Goal: Task Accomplishment & Management: Manage account settings

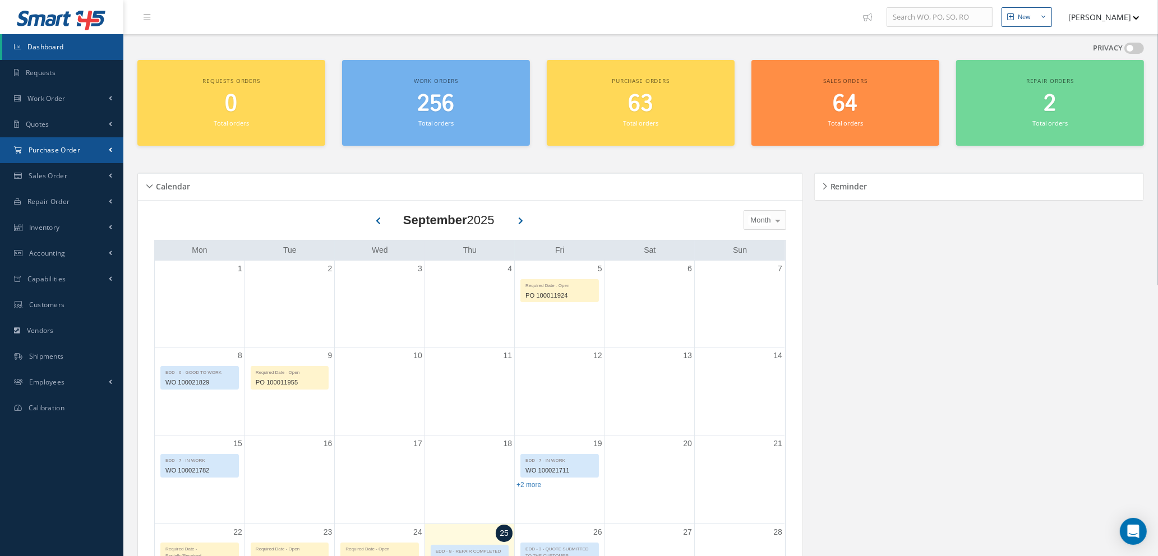
click at [70, 146] on span "Purchase Order" at bounding box center [55, 150] width 52 height 10
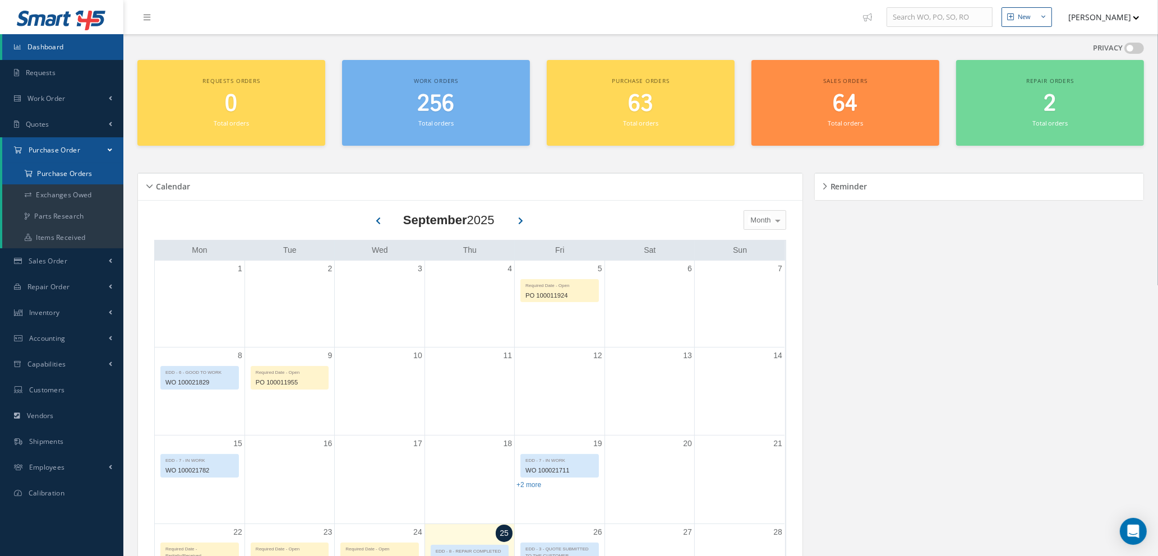
click at [69, 173] on a=1&status_id=2&status_id=3&status_id=5&collapsedFilters"] "Purchase Orders" at bounding box center [62, 173] width 121 height 21
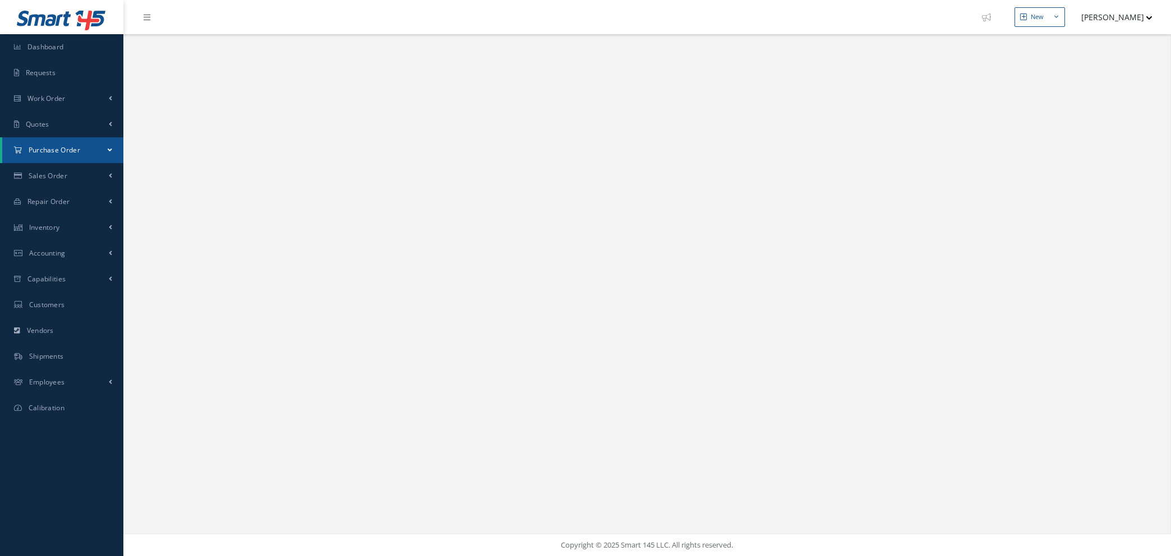
select select "25"
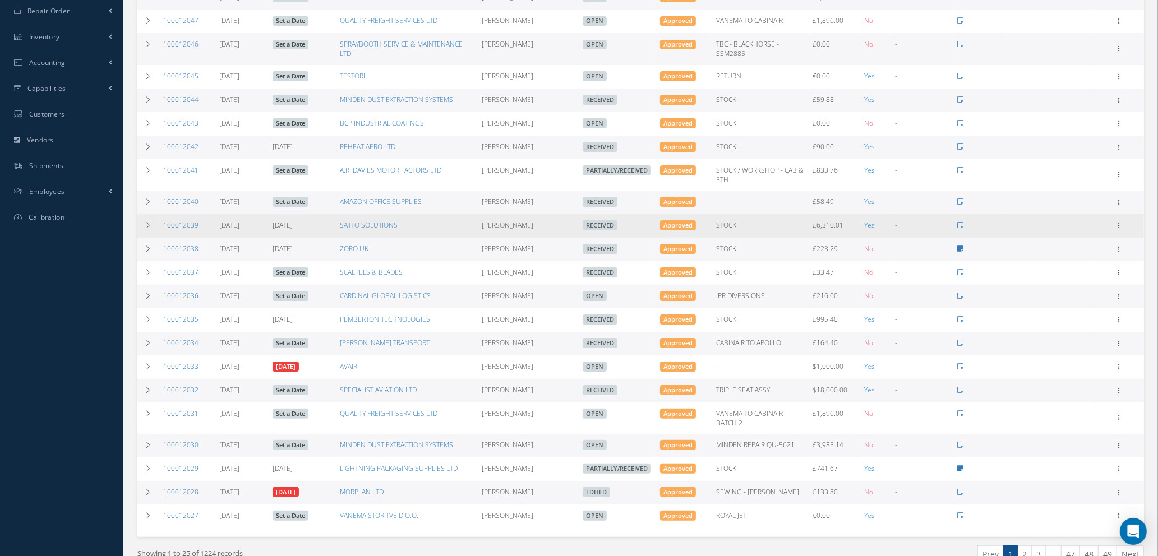
scroll to position [248, 0]
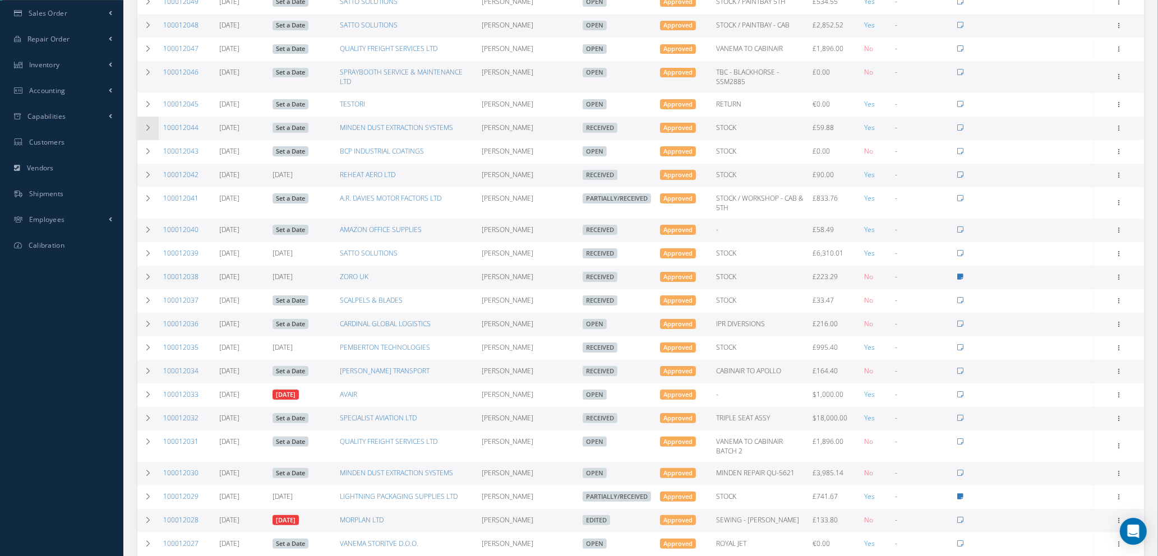
click at [148, 127] on icon at bounding box center [148, 128] width 8 height 7
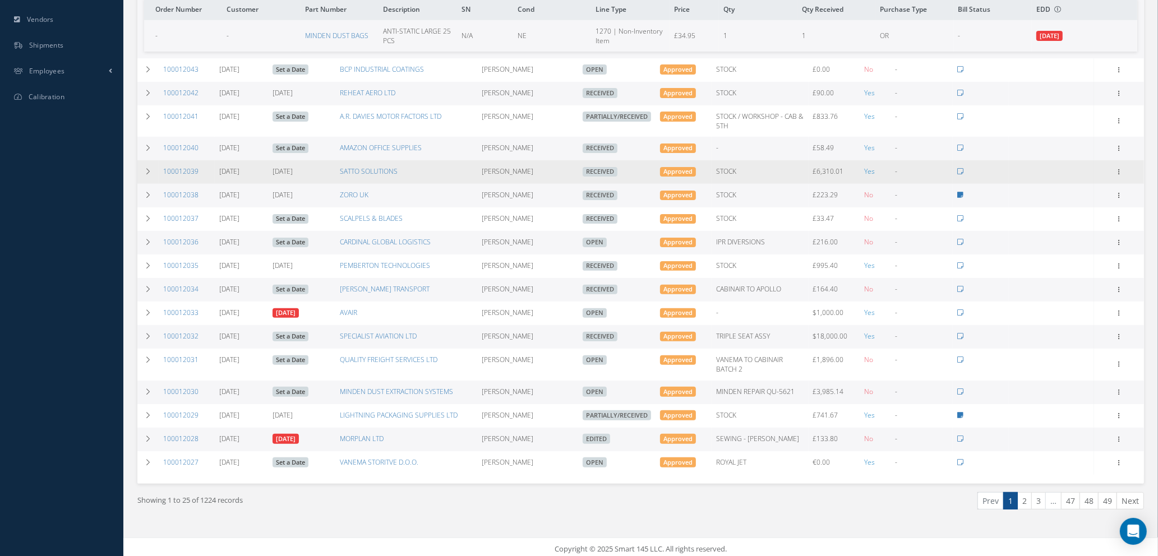
scroll to position [399, 0]
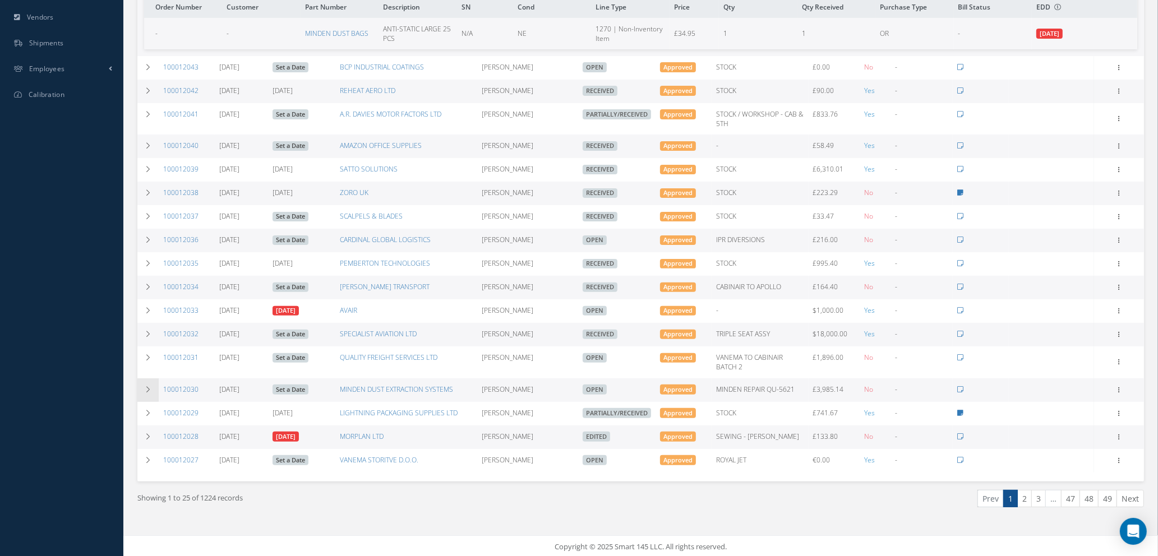
click at [145, 387] on icon at bounding box center [148, 389] width 8 height 7
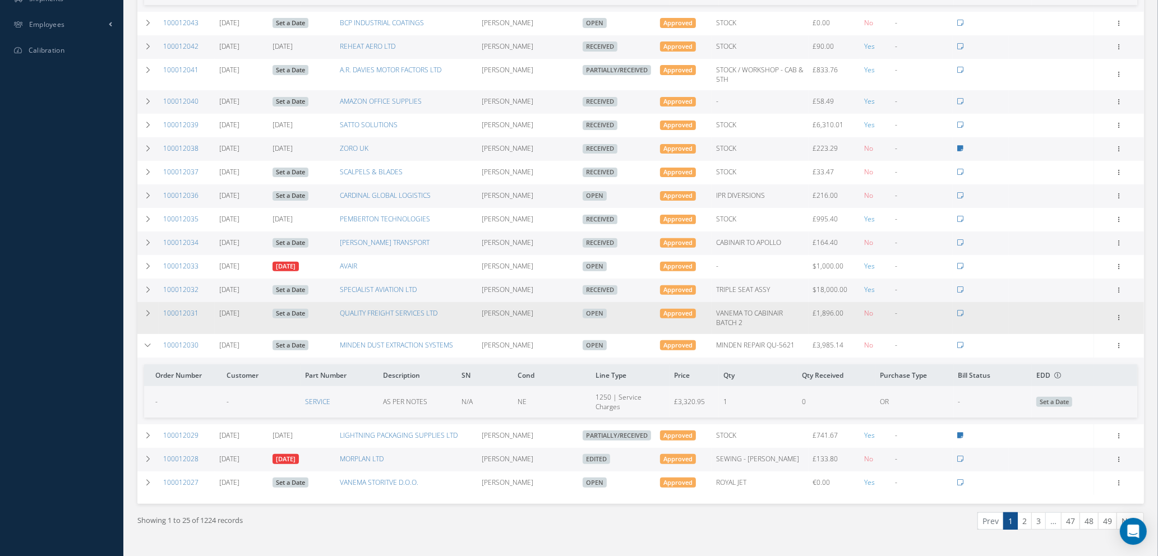
scroll to position [466, 0]
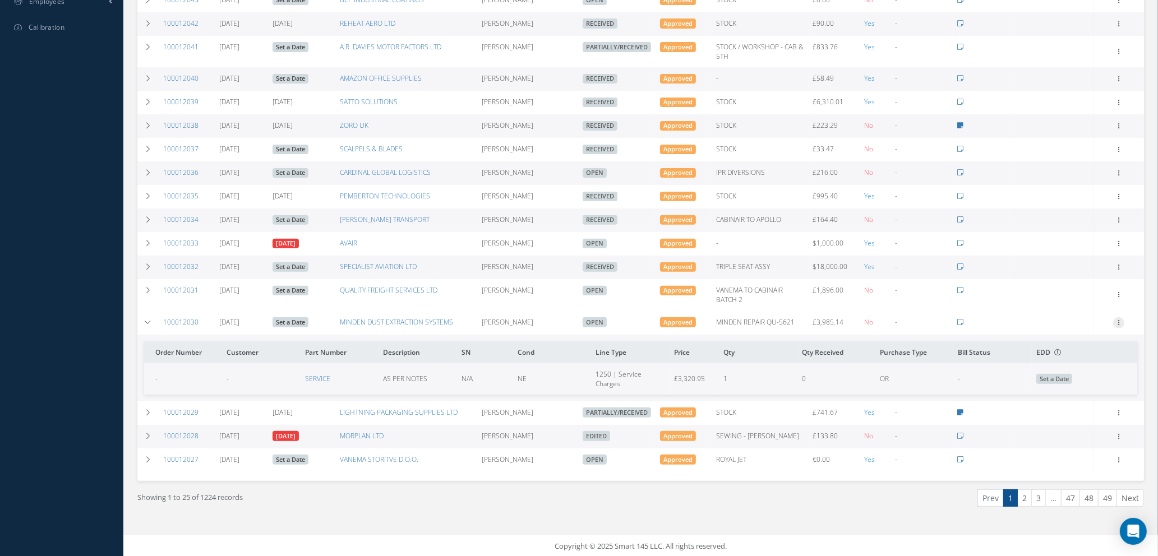
click at [1117, 319] on icon at bounding box center [1118, 321] width 11 height 9
click at [1059, 354] on link "Edit" at bounding box center [1067, 359] width 89 height 15
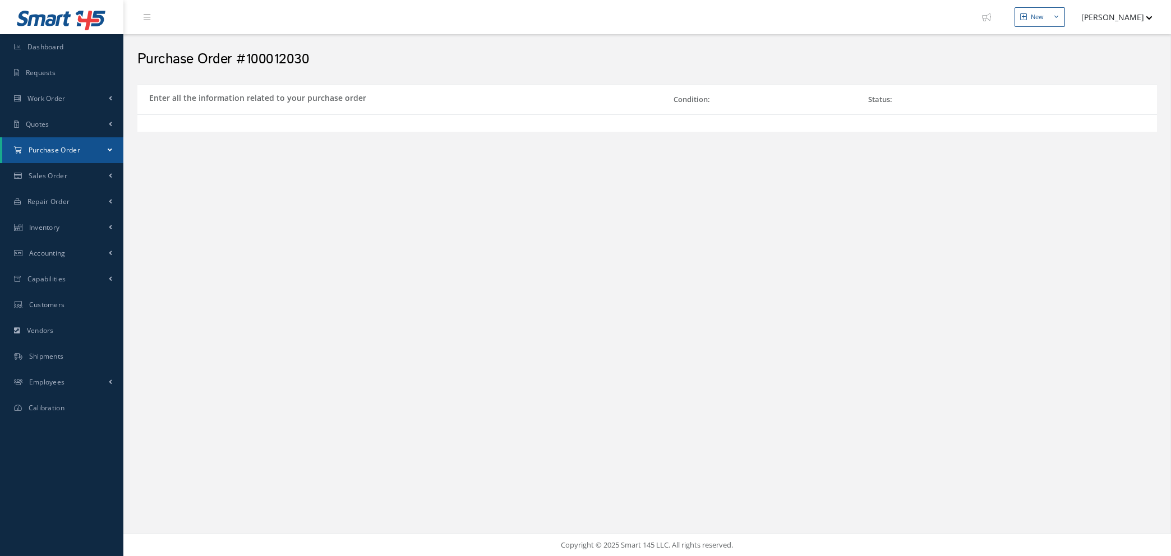
select select "1"
select select "5"
select select "112"
select select "1"
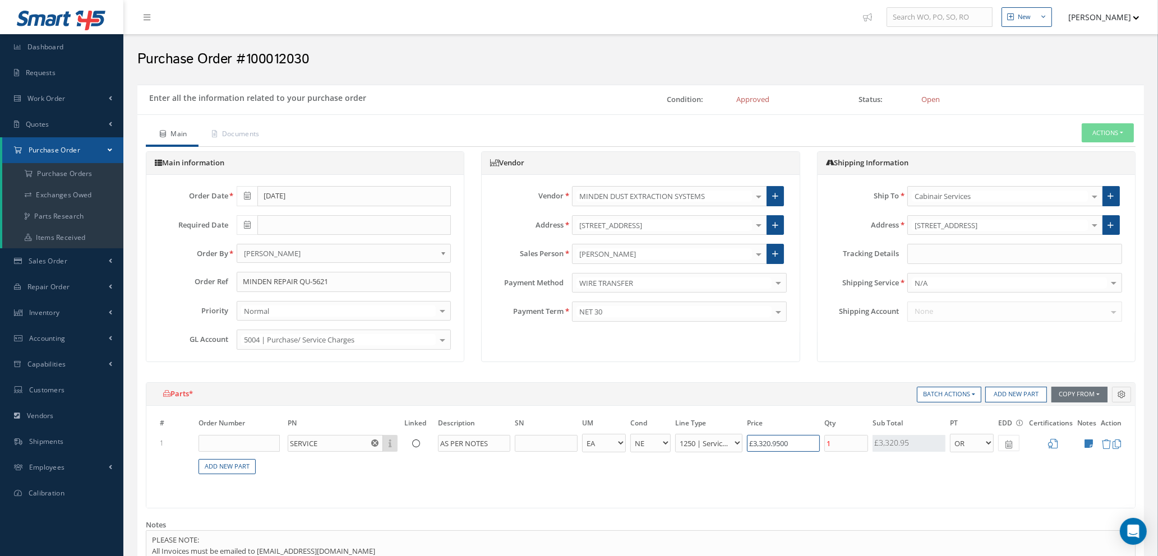
drag, startPoint x: 818, startPoint y: 445, endPoint x: 701, endPoint y: 435, distance: 117.7
click at [701, 435] on tr "1 SERVICE Part Number Description AS PER NOTES - BAG BX CA RL EA FT HR IN KG [P…" at bounding box center [641, 443] width 966 height 21
type input "£1"
type input "£0.2"
type input "£19"
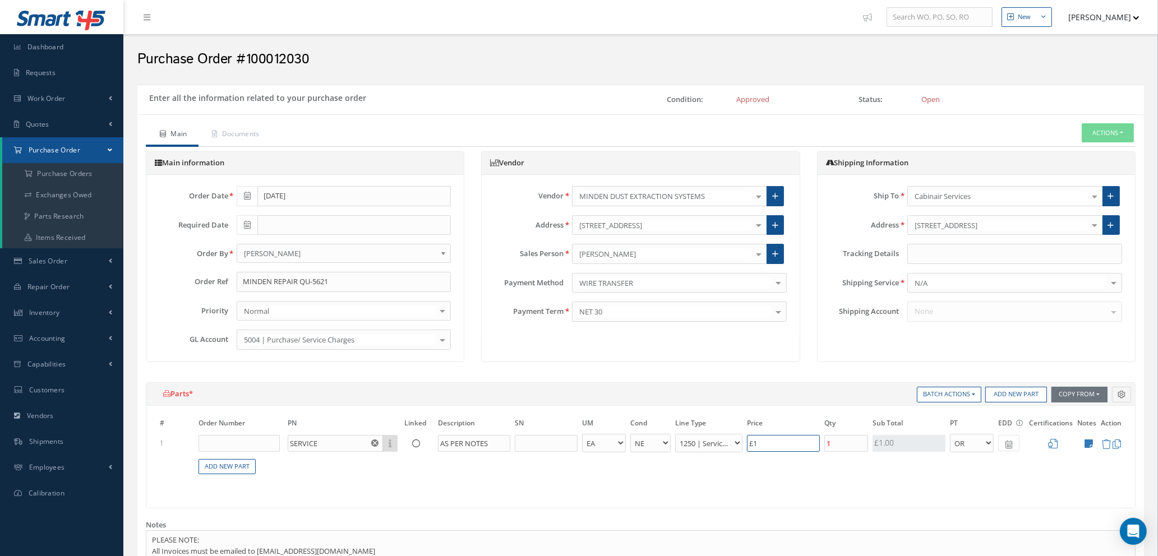
type input "£3.8"
type input "£191"
type input "£38.2"
type input "£191.8"
type input "£38.36"
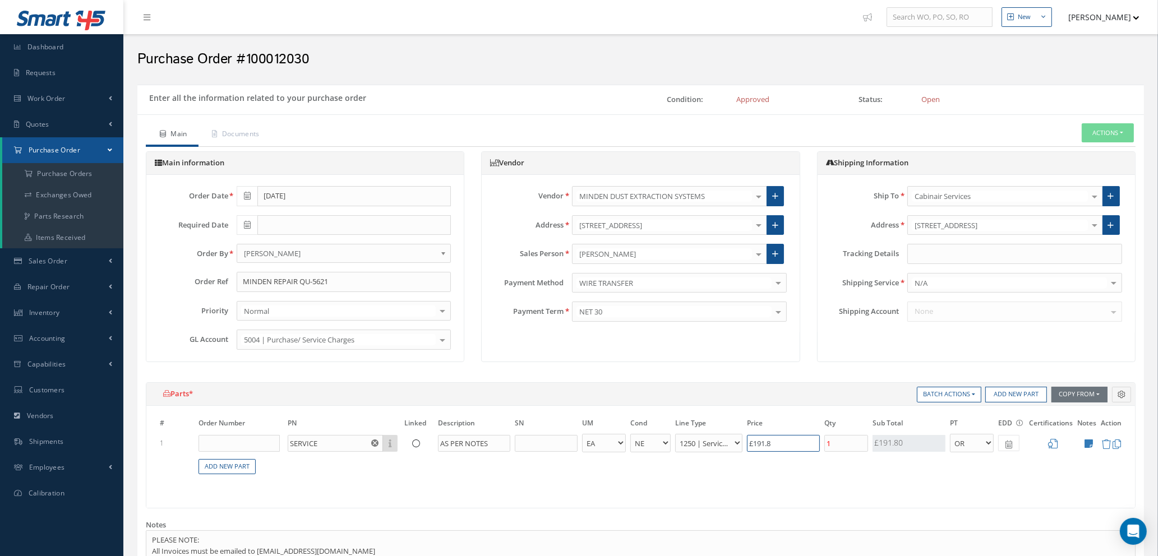
type input "£191.85"
type input "£38.37"
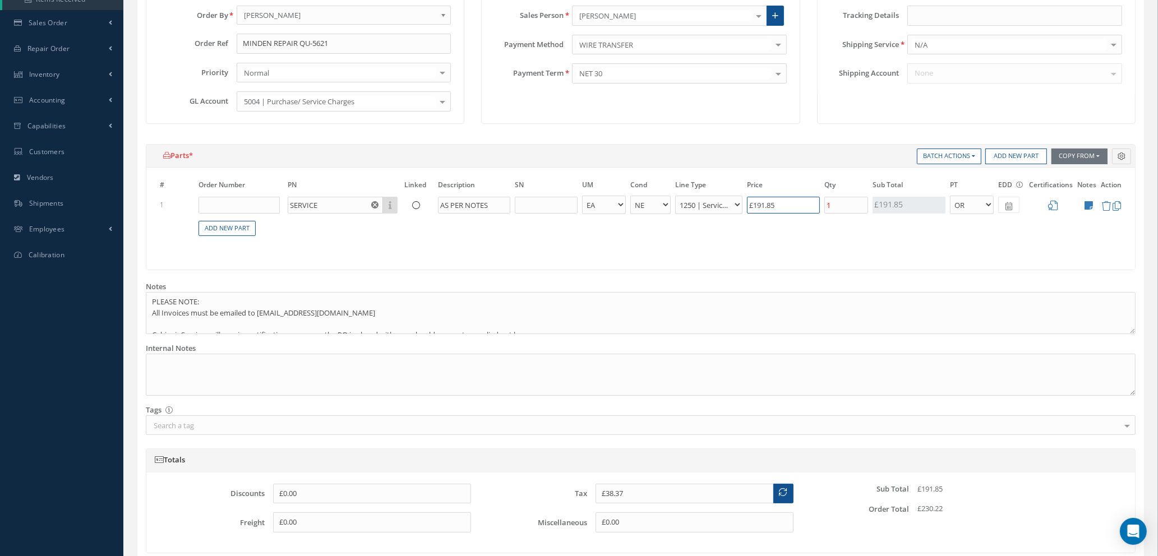
scroll to position [421, 0]
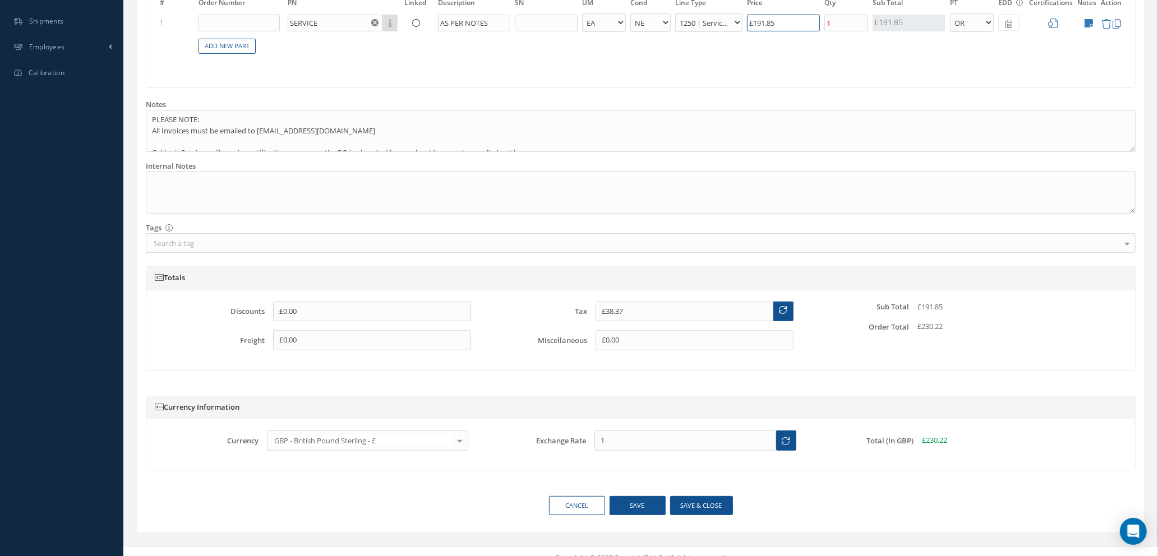
type input "£191.85"
click at [780, 310] on icon at bounding box center [784, 310] width 8 height 8
click at [683, 508] on button "Save & close" at bounding box center [701, 506] width 63 height 20
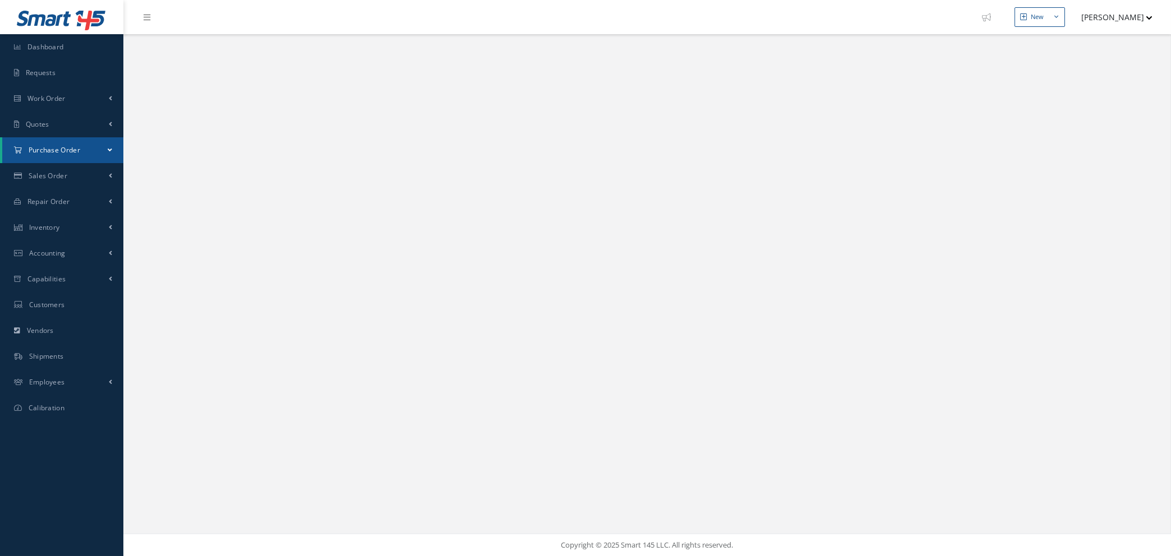
select select "25"
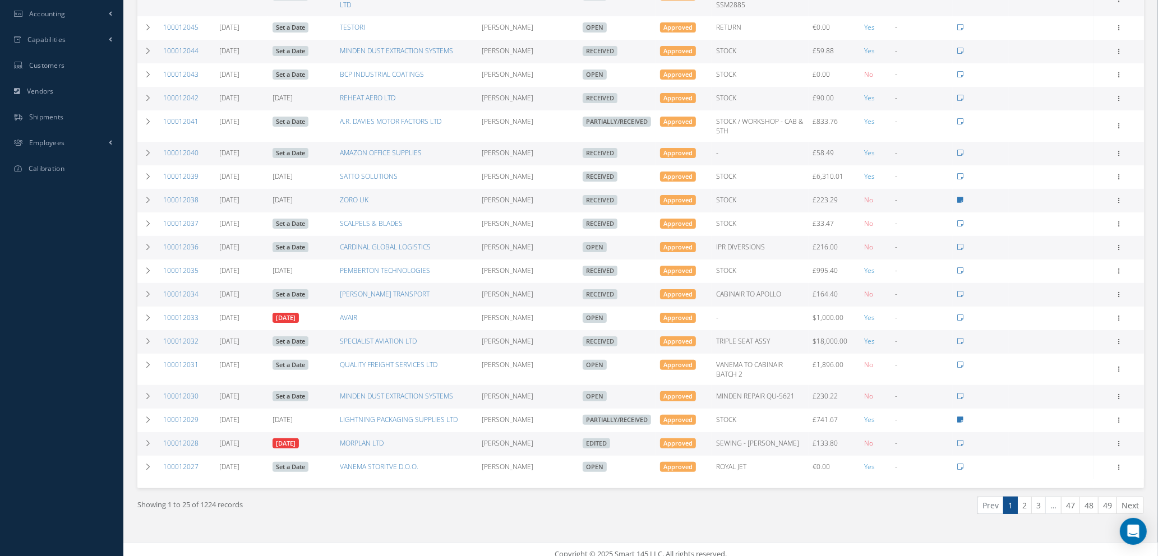
scroll to position [332, 0]
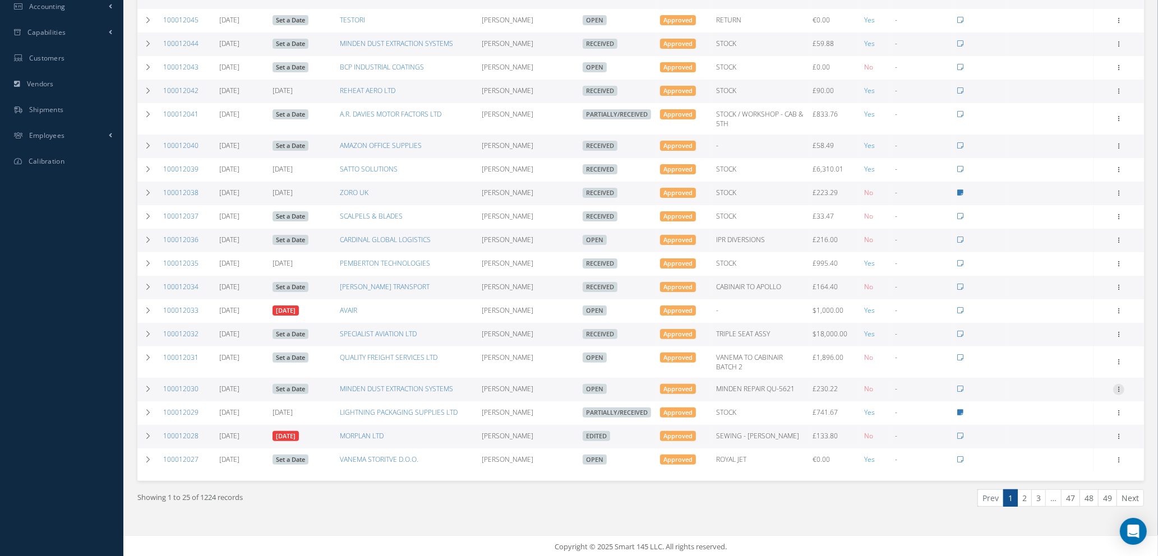
click at [1118, 387] on icon at bounding box center [1118, 388] width 11 height 9
click at [1068, 394] on link "Receive" at bounding box center [1067, 397] width 89 height 15
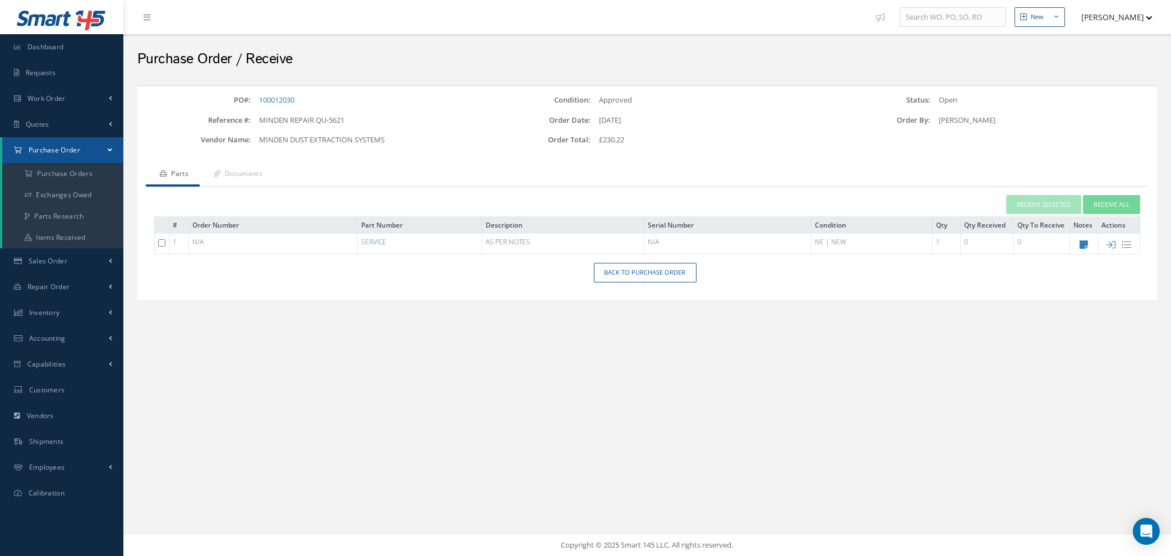
click at [160, 239] on input "checkbox" at bounding box center [161, 242] width 7 height 7
checkbox input "true"
click at [1056, 204] on button "Receive Selected" at bounding box center [1043, 205] width 75 height 20
type input "[DATE]"
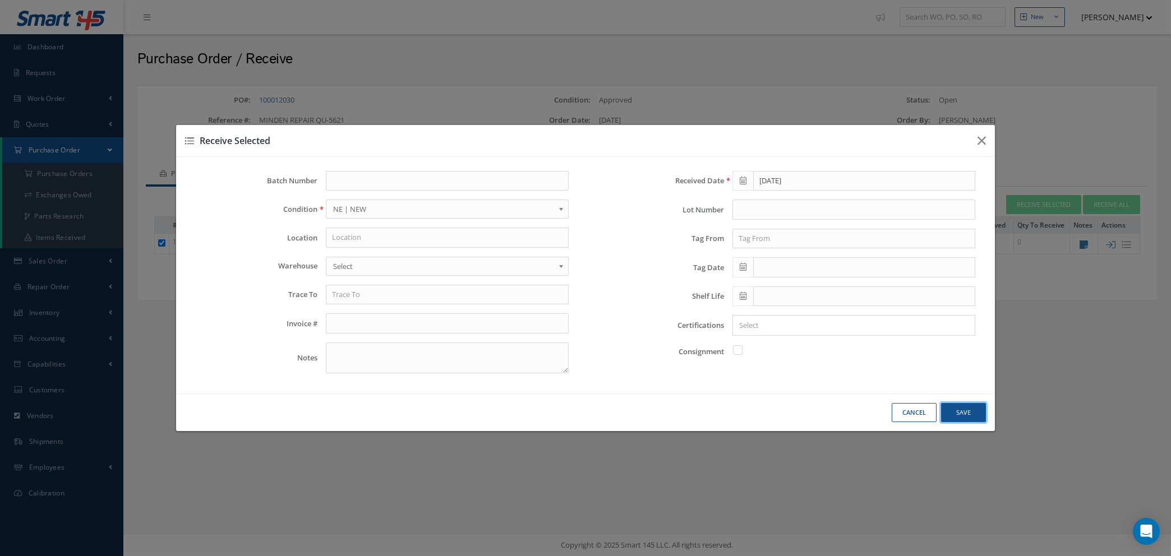
click at [957, 413] on button "Save" at bounding box center [963, 413] width 45 height 20
checkbox input "false"
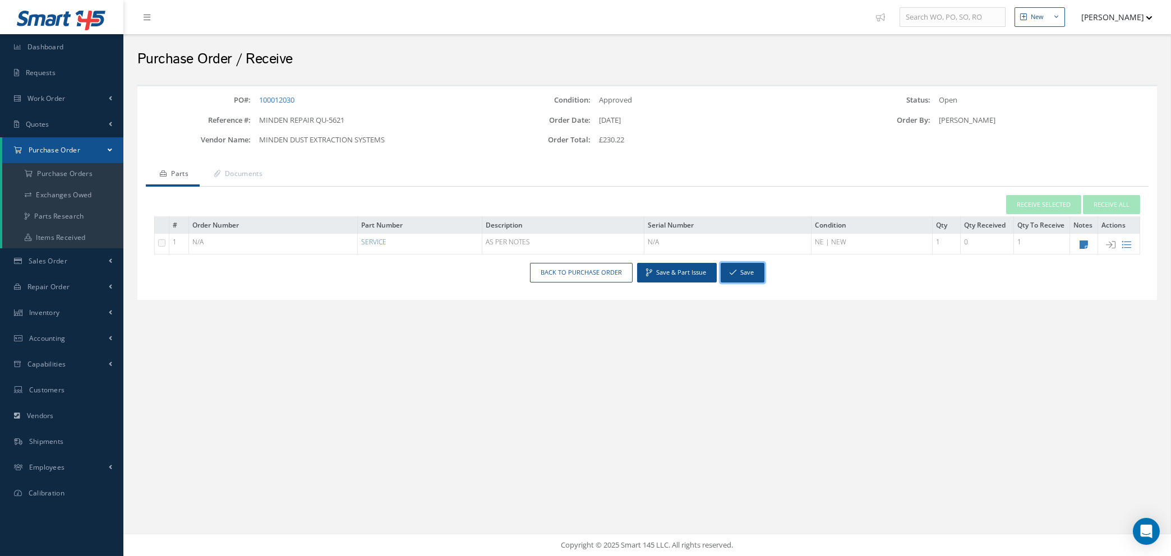
click at [745, 277] on button "Save" at bounding box center [743, 273] width 44 height 20
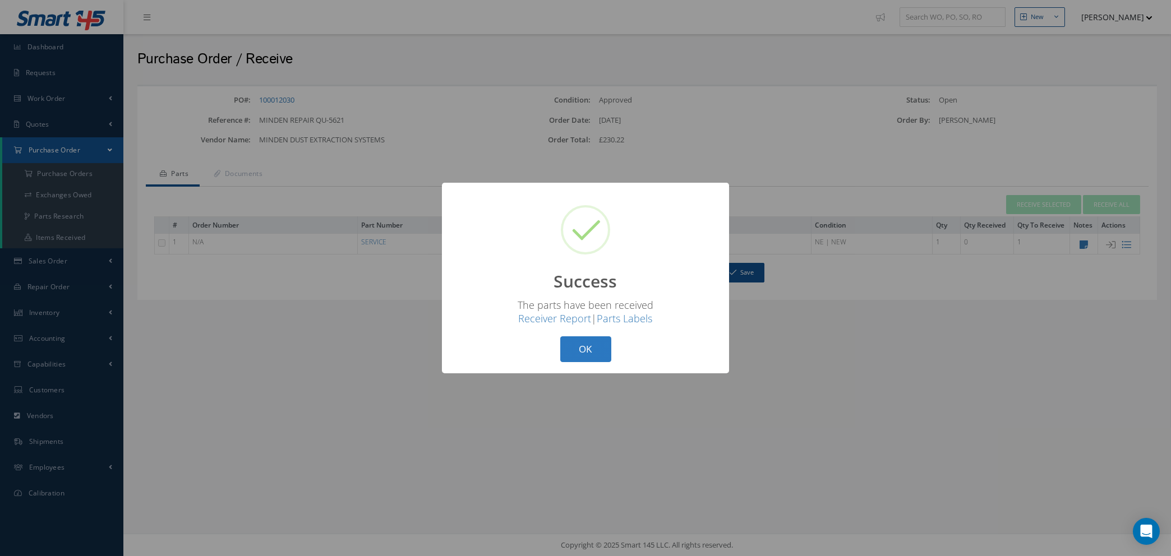
click at [570, 339] on button "OK" at bounding box center [585, 350] width 51 height 26
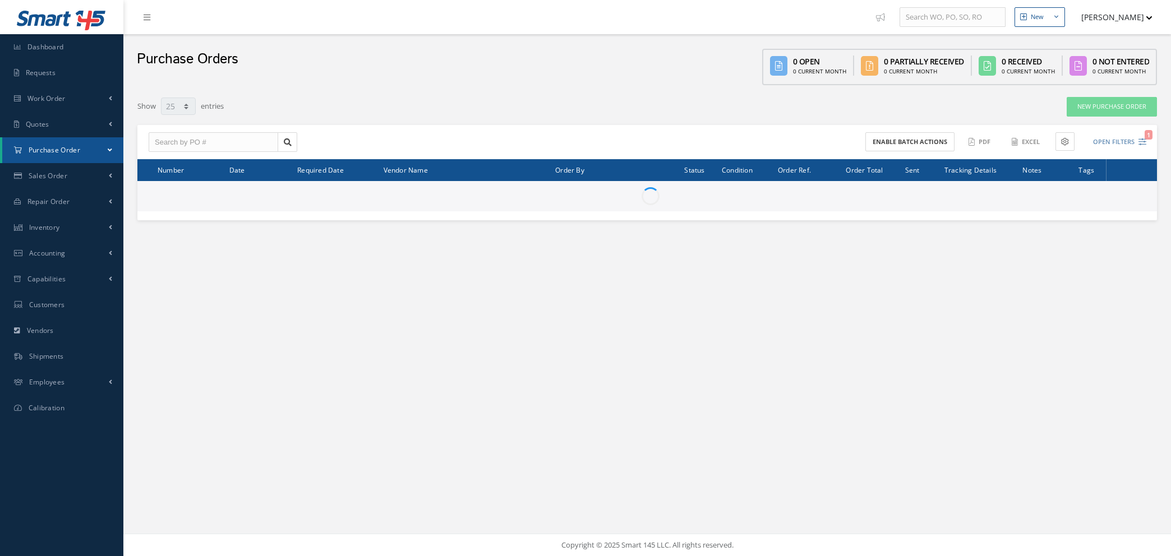
select select "25"
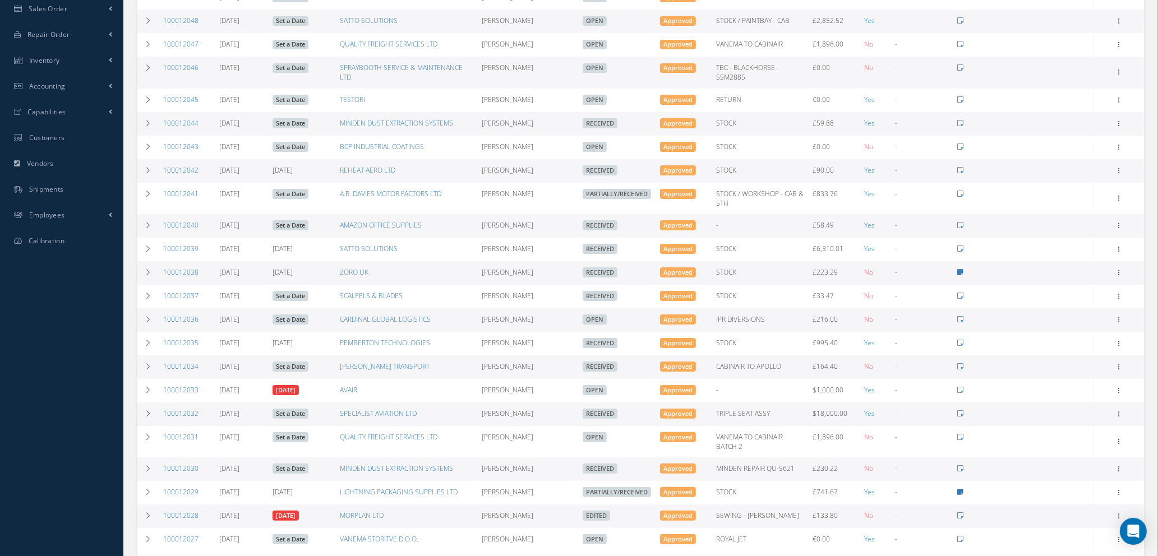
scroll to position [332, 0]
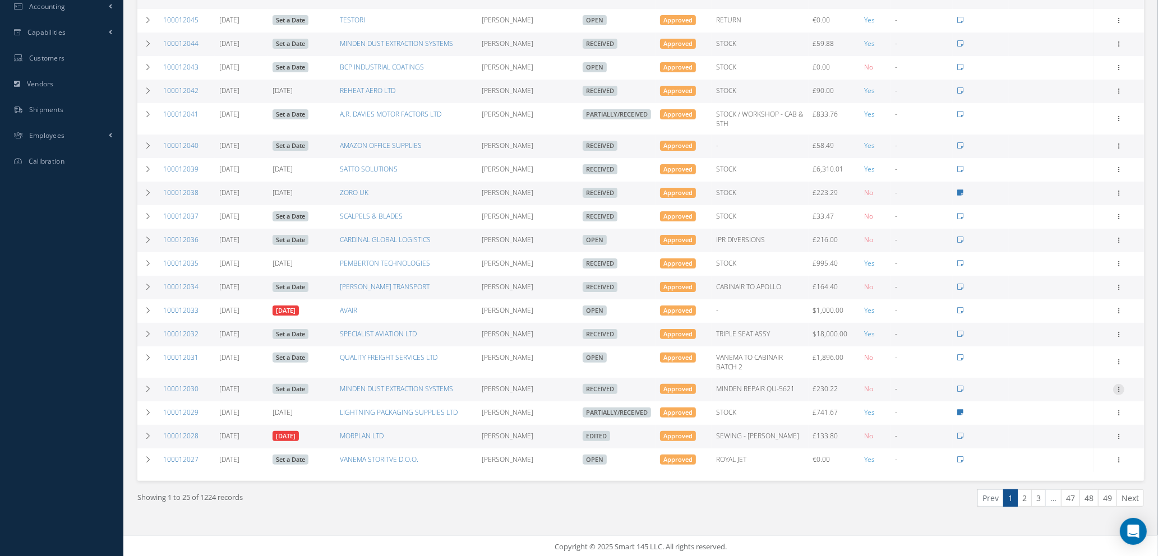
click at [1121, 385] on icon at bounding box center [1118, 388] width 11 height 9
click at [1059, 421] on link "Edit" at bounding box center [1067, 426] width 89 height 15
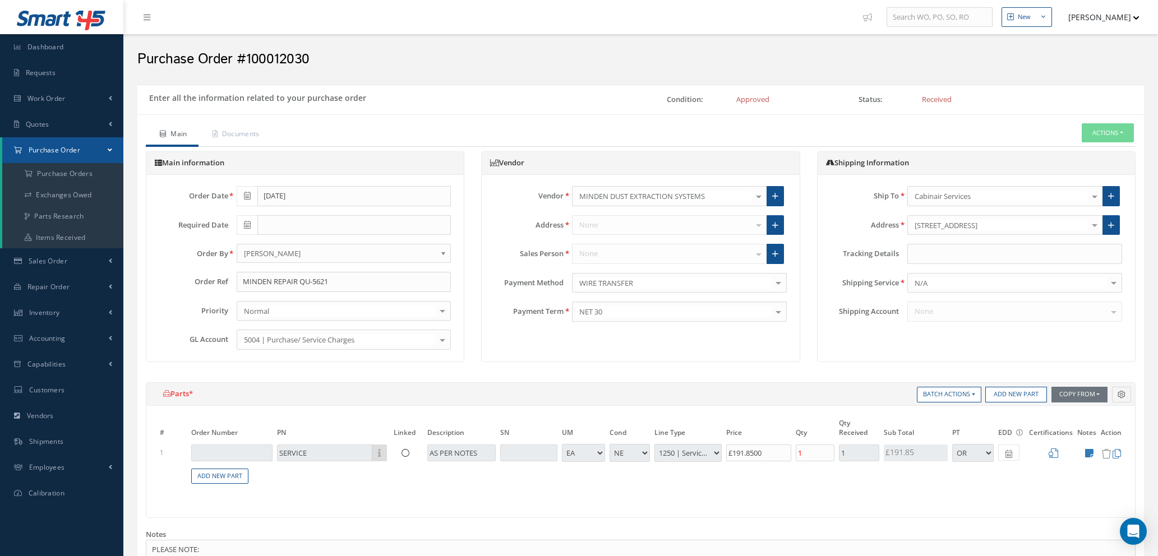
select select "1"
select select "5"
select select "112"
select select "1"
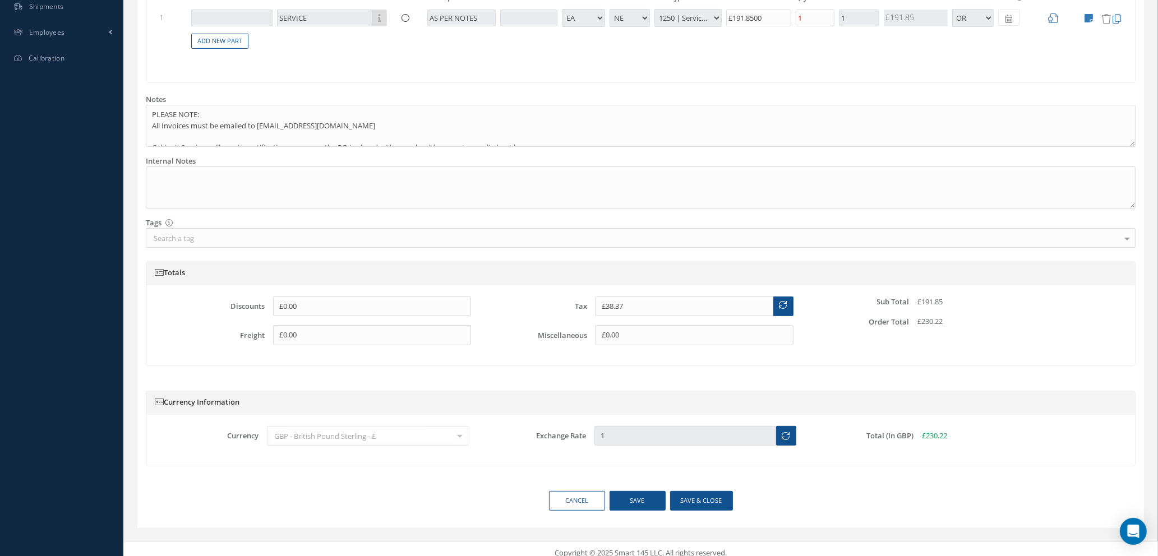
scroll to position [444, 0]
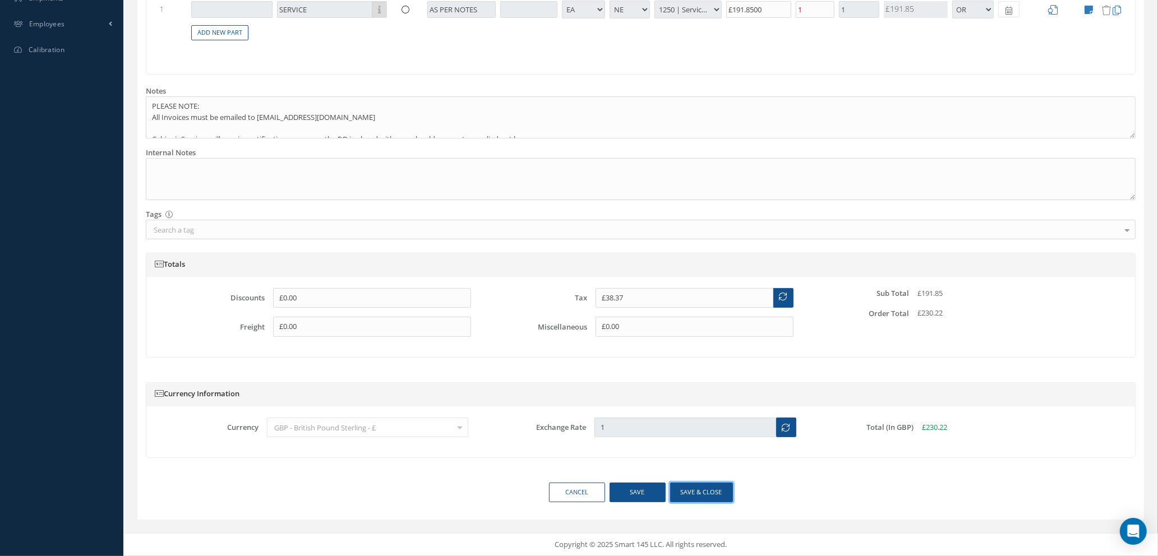
click at [702, 495] on button "Save & close" at bounding box center [701, 493] width 63 height 20
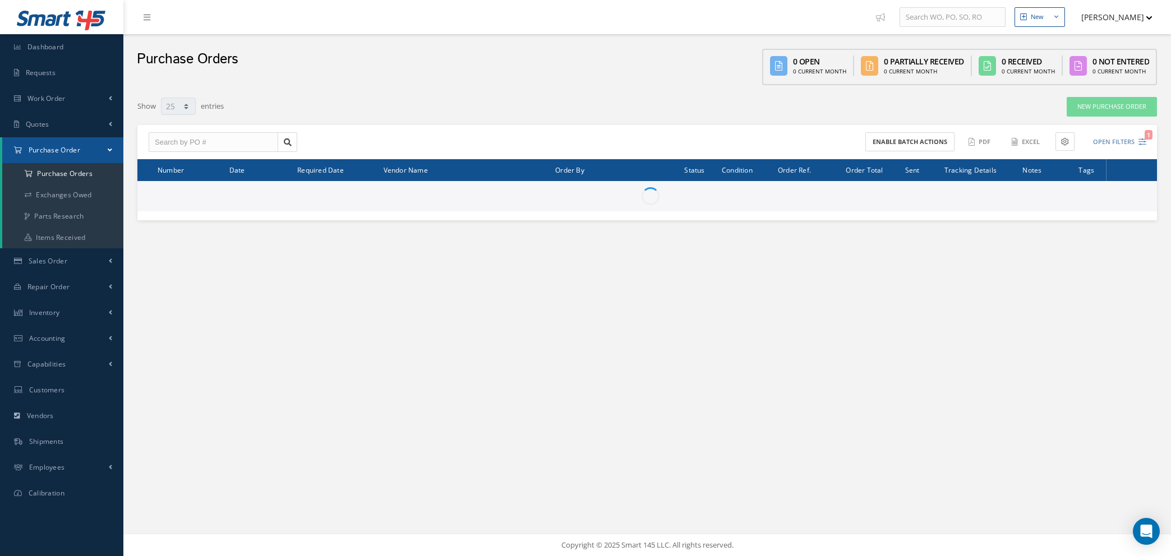
select select "25"
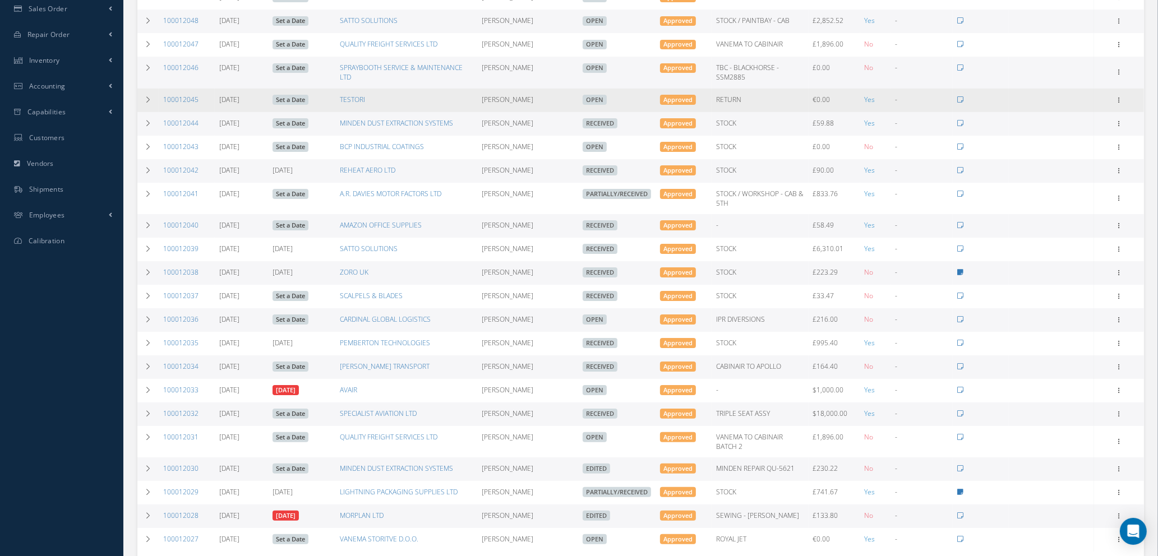
scroll to position [332, 0]
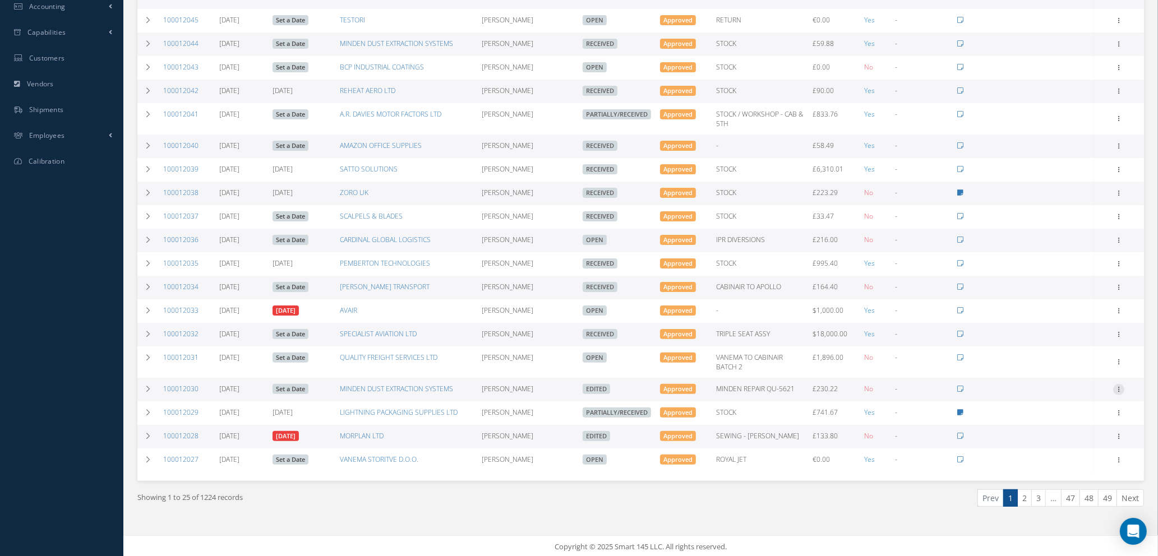
click at [1118, 385] on icon at bounding box center [1118, 388] width 11 height 9
click at [1062, 486] on link "Documents" at bounding box center [1067, 483] width 89 height 15
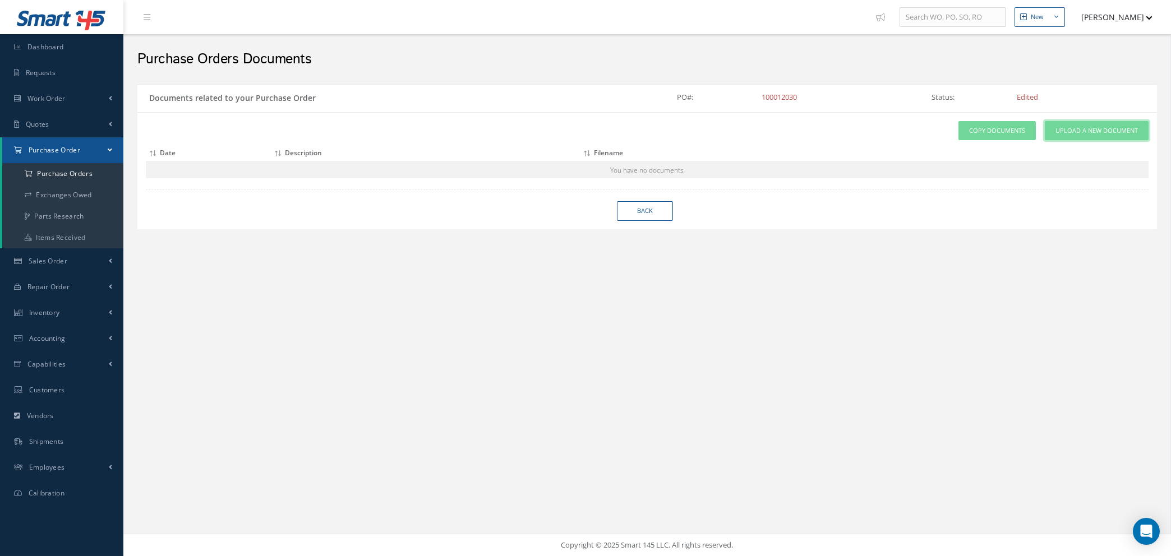
click at [1069, 137] on link "Upload a New Document" at bounding box center [1097, 131] width 104 height 20
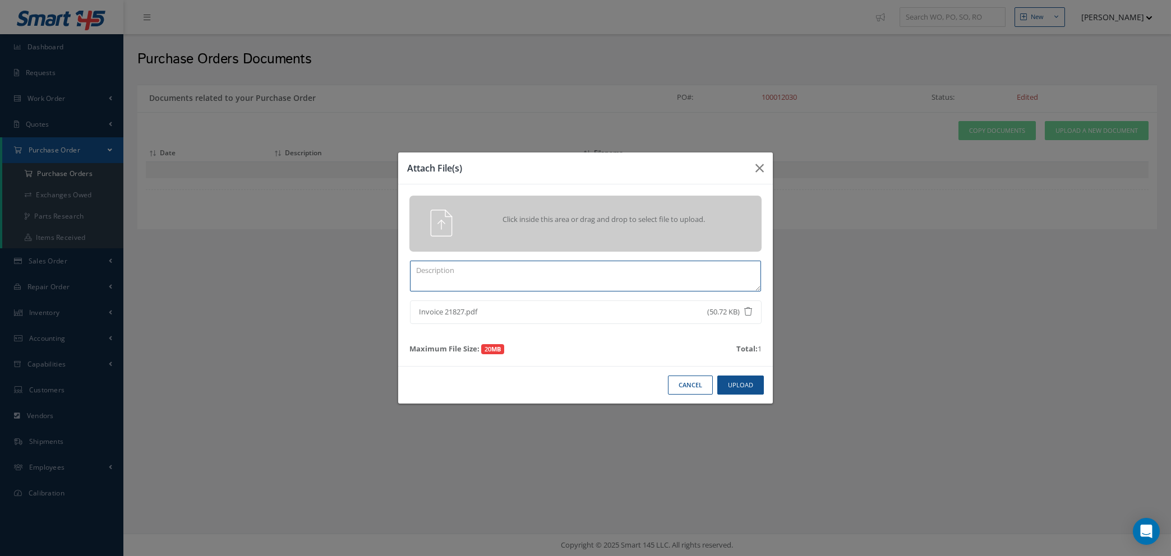
click at [598, 275] on textarea at bounding box center [585, 276] width 351 height 31
click at [735, 394] on button "Upload" at bounding box center [740, 386] width 47 height 20
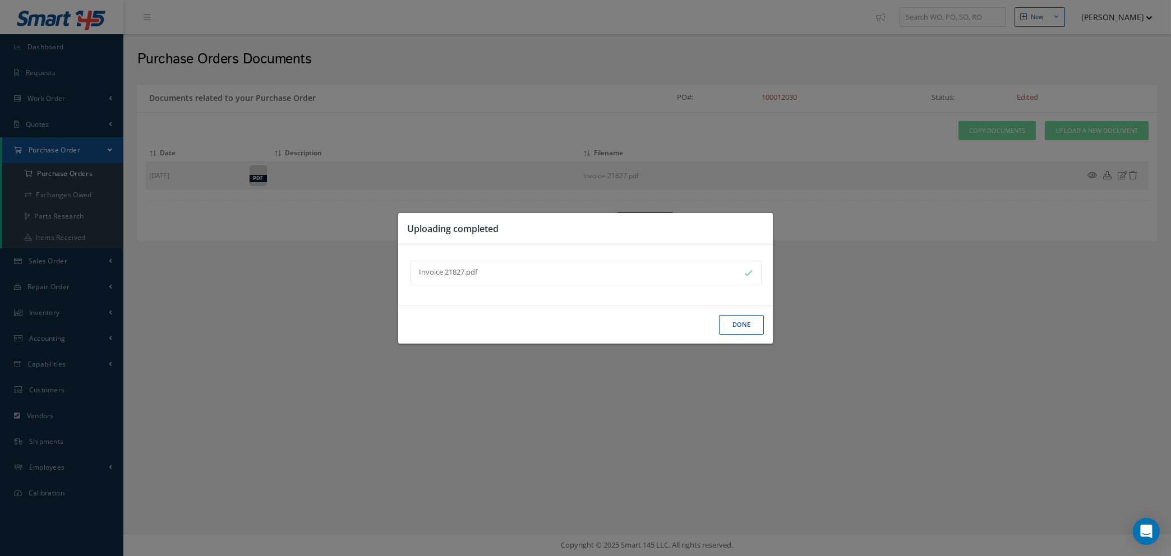
click at [747, 324] on button "Done" at bounding box center [741, 325] width 45 height 20
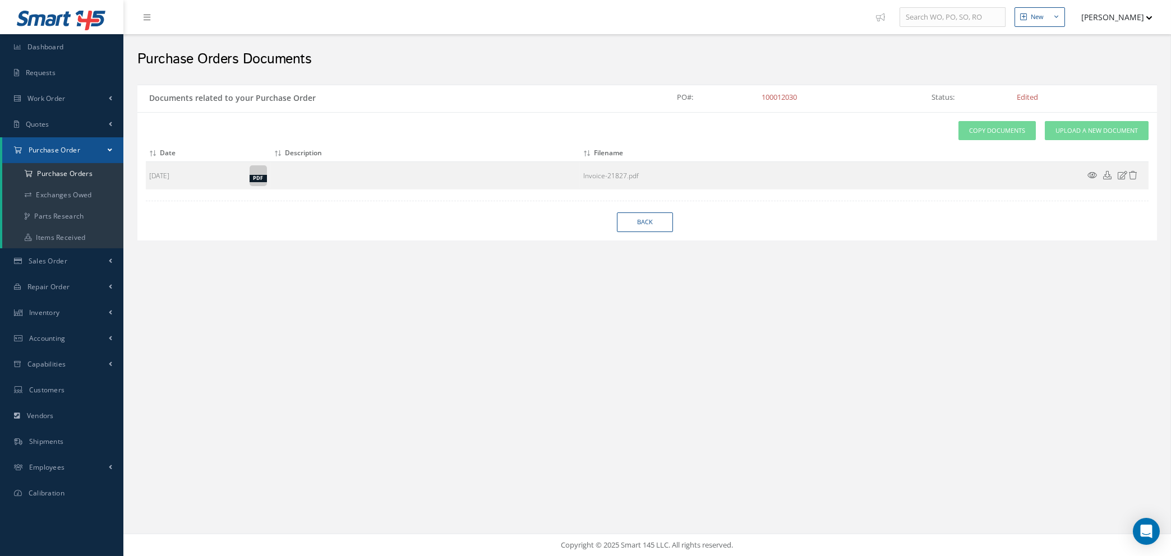
click at [896, 489] on div "New New Work Order New Purchase Order New Customer Quote New Sales Order New Re…" at bounding box center [647, 278] width 1048 height 556
click at [651, 219] on link "Back" at bounding box center [645, 223] width 56 height 20
select select "25"
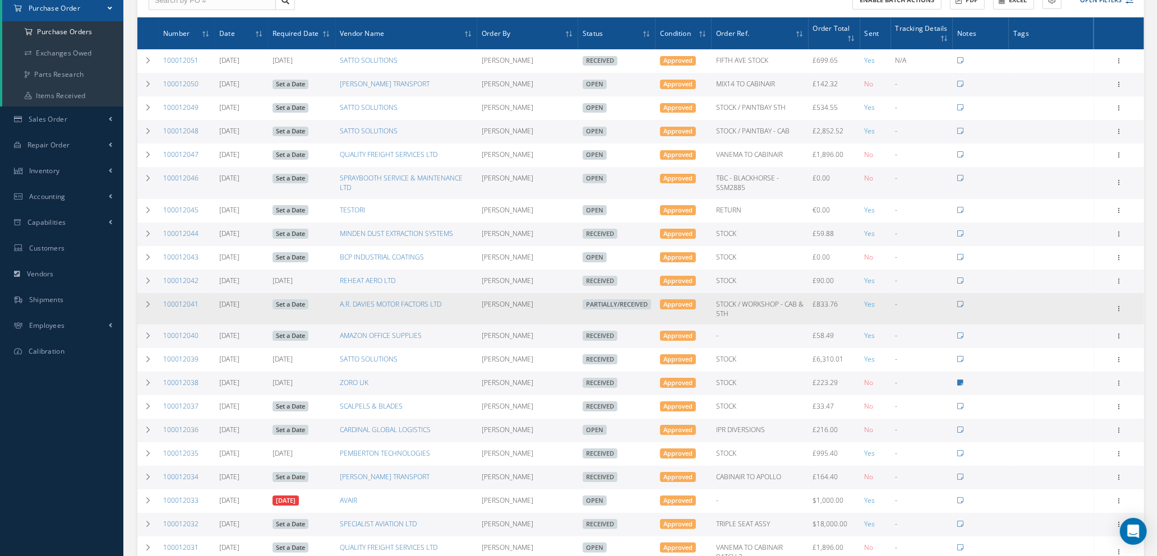
scroll to position [332, 0]
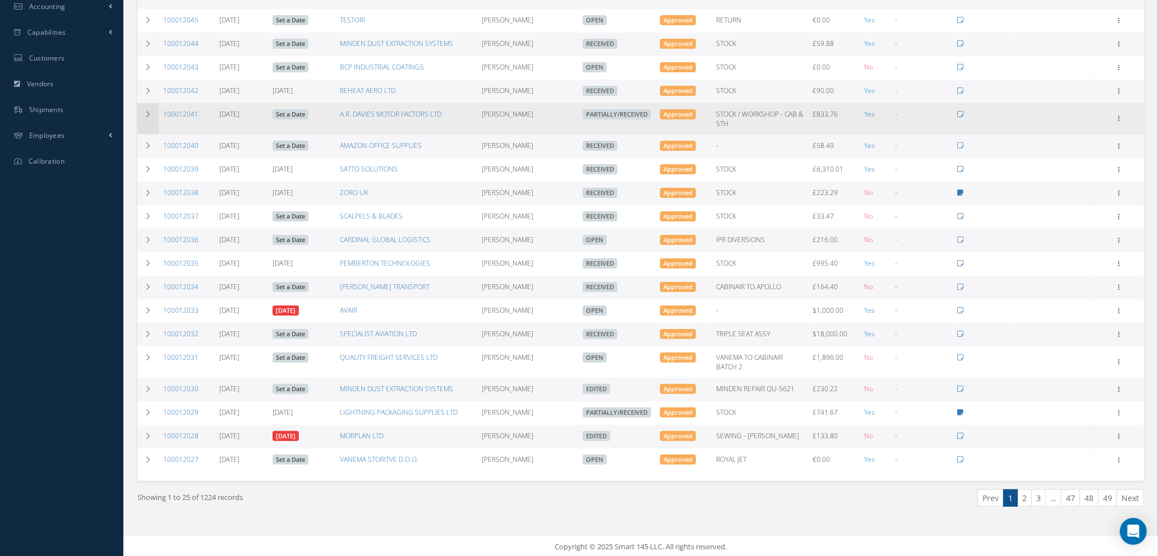
click at [145, 114] on icon at bounding box center [148, 114] width 8 height 7
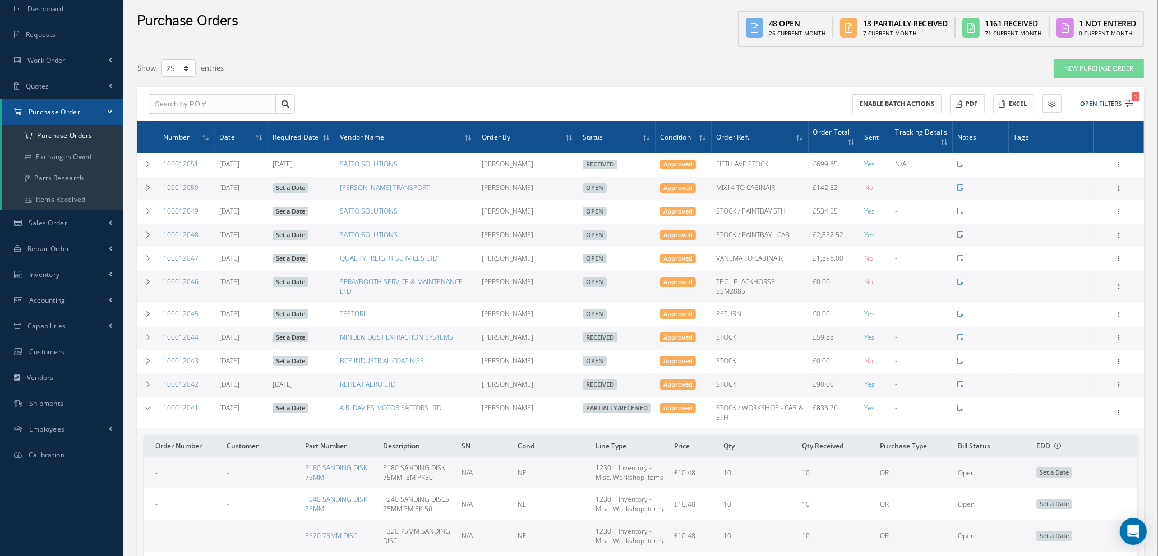
scroll to position [0, 0]
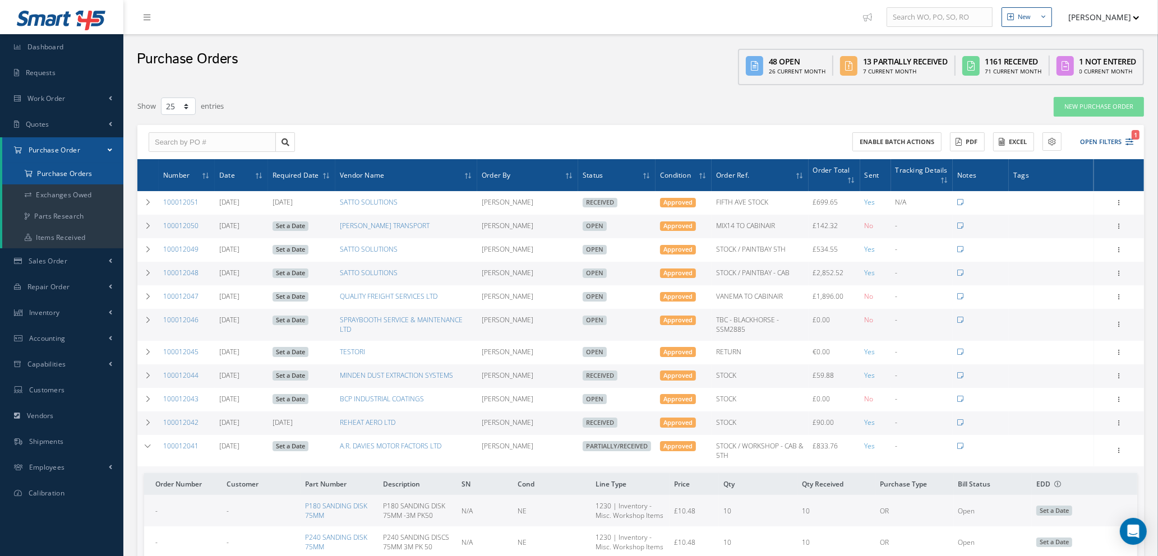
click at [77, 175] on a=1&status_id=2&status_id=3&status_id=5&collapsedFilters"] "Purchase Orders" at bounding box center [62, 173] width 121 height 21
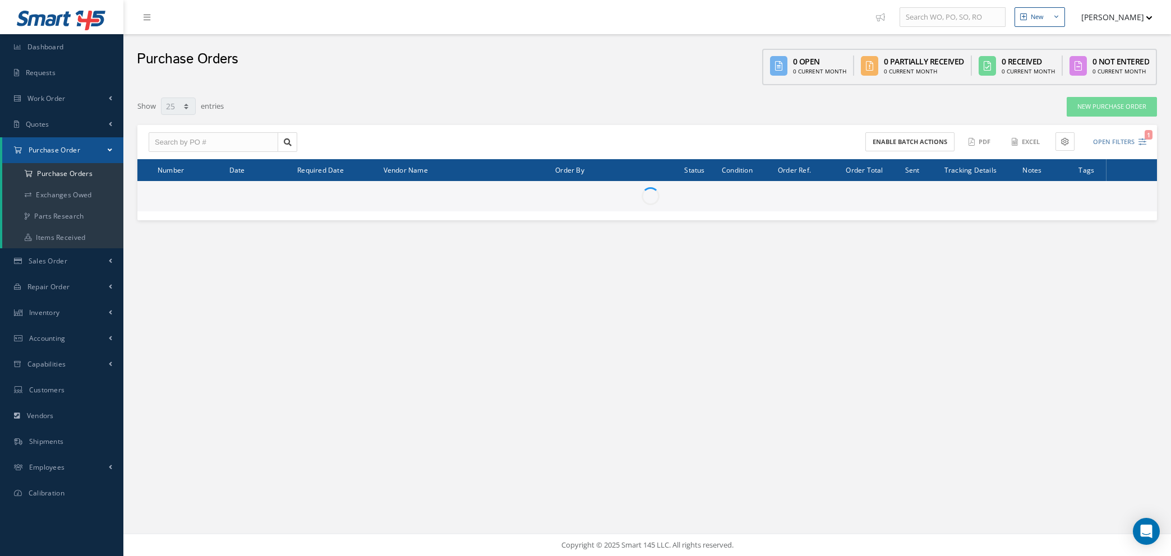
select select "25"
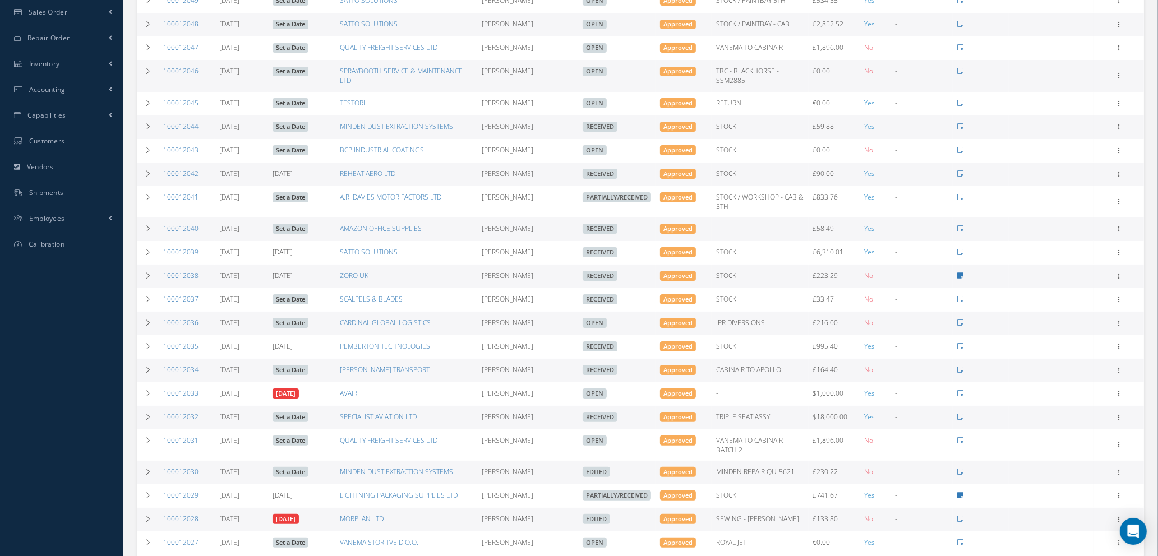
scroll to position [252, 0]
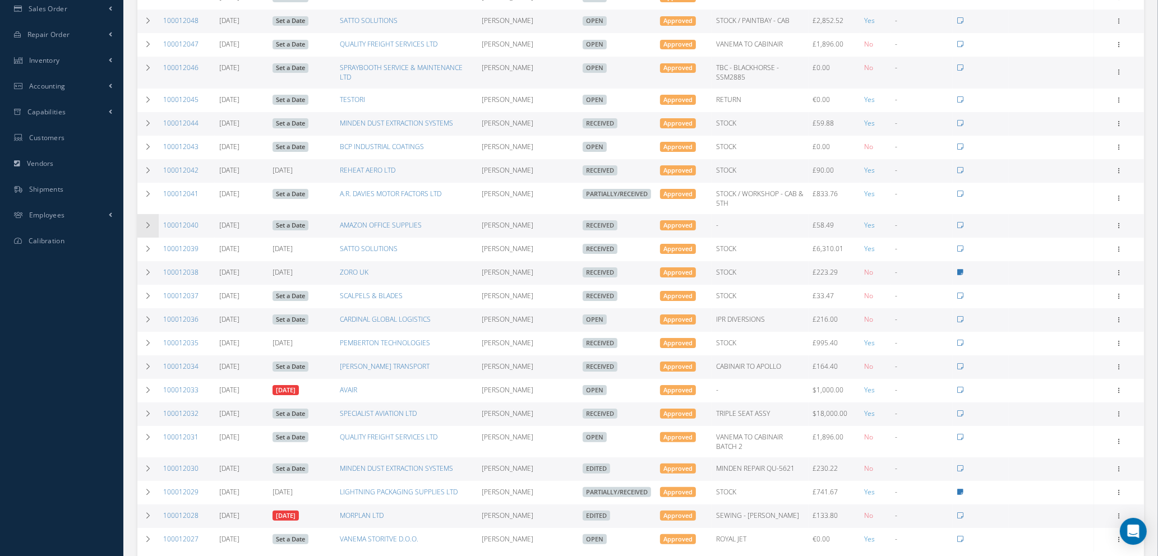
click at [149, 225] on icon at bounding box center [148, 225] width 8 height 7
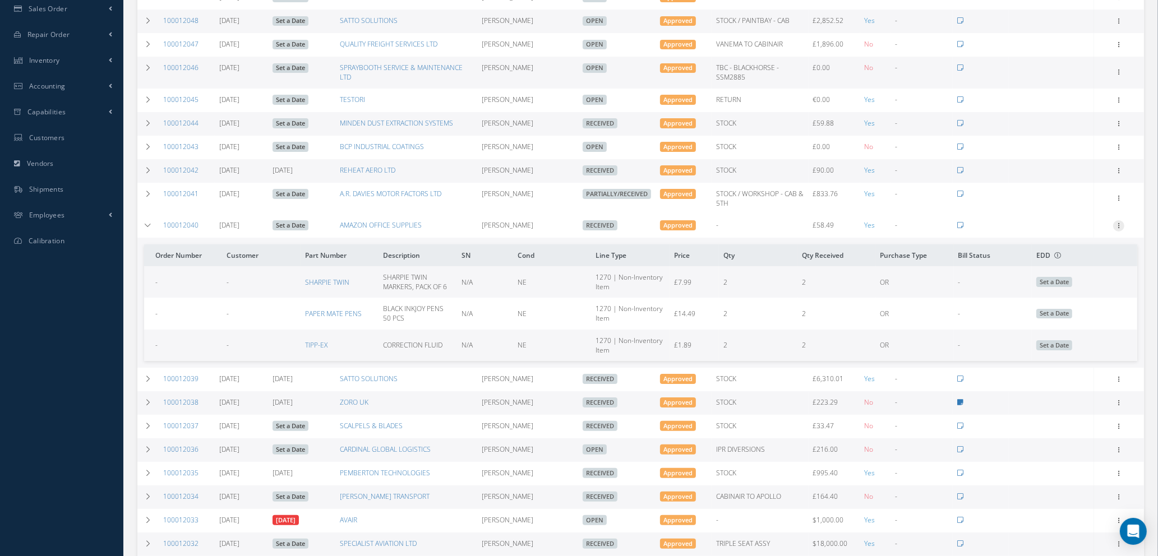
click at [1118, 224] on icon at bounding box center [1118, 224] width 11 height 9
click at [1069, 245] on link "Show" at bounding box center [1067, 248] width 89 height 15
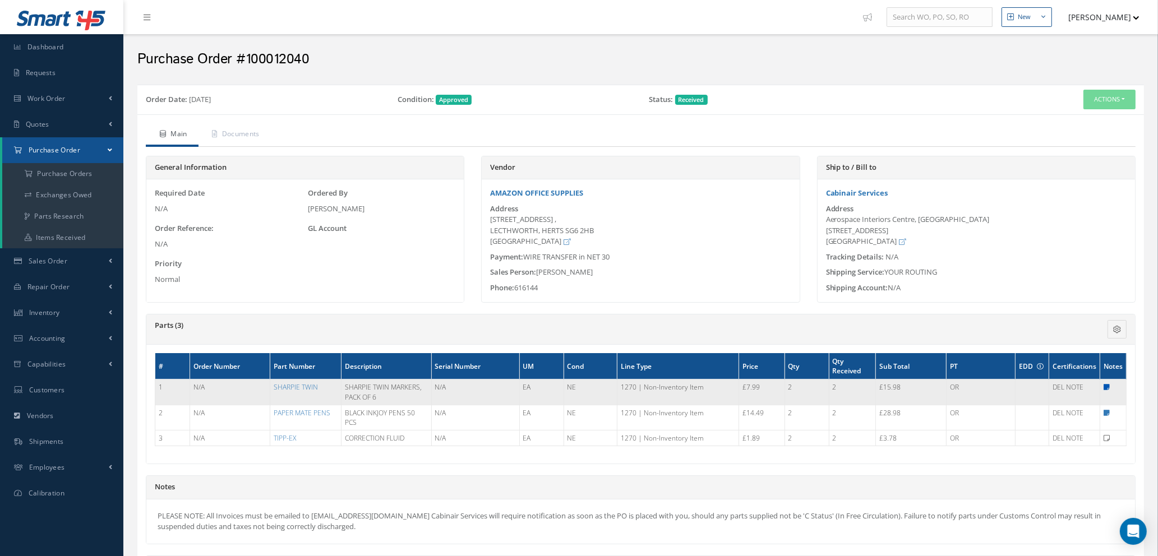
click at [1107, 389] on icon at bounding box center [1107, 387] width 6 height 7
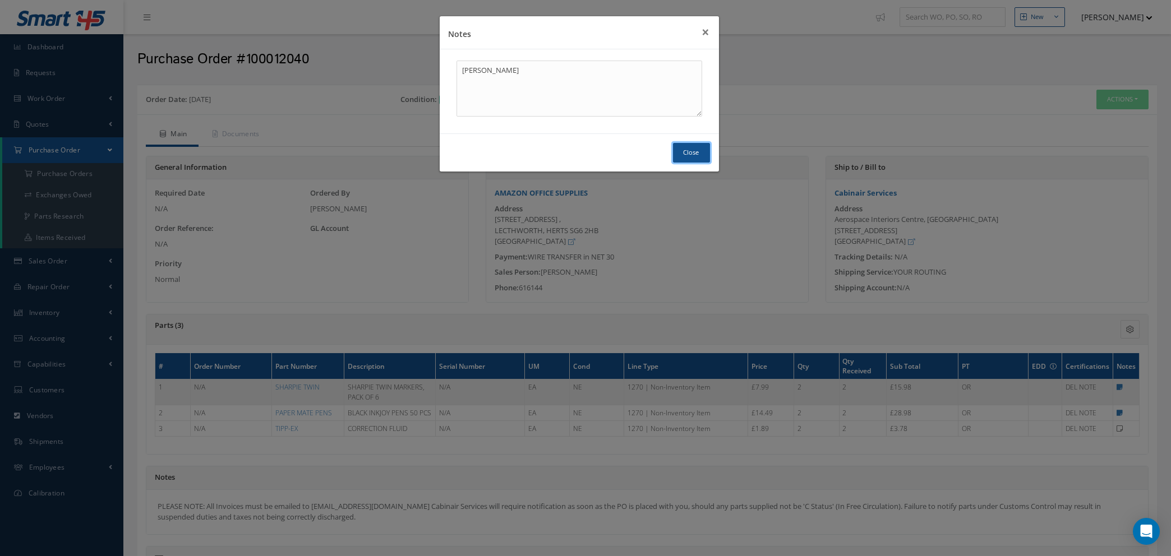
click at [688, 150] on button "Close" at bounding box center [691, 153] width 37 height 20
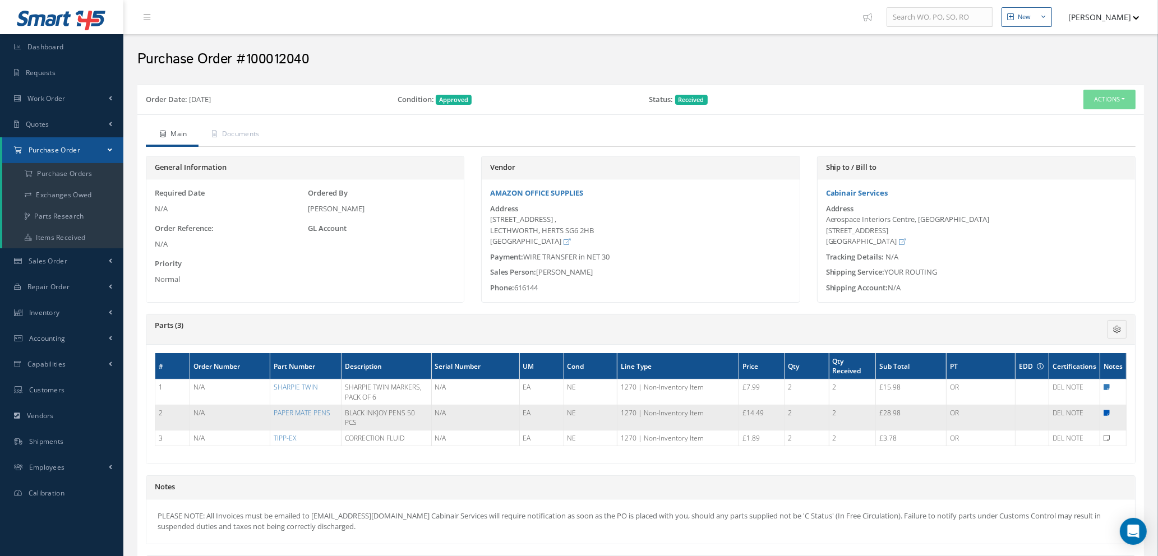
click at [1106, 411] on icon at bounding box center [1107, 413] width 6 height 7
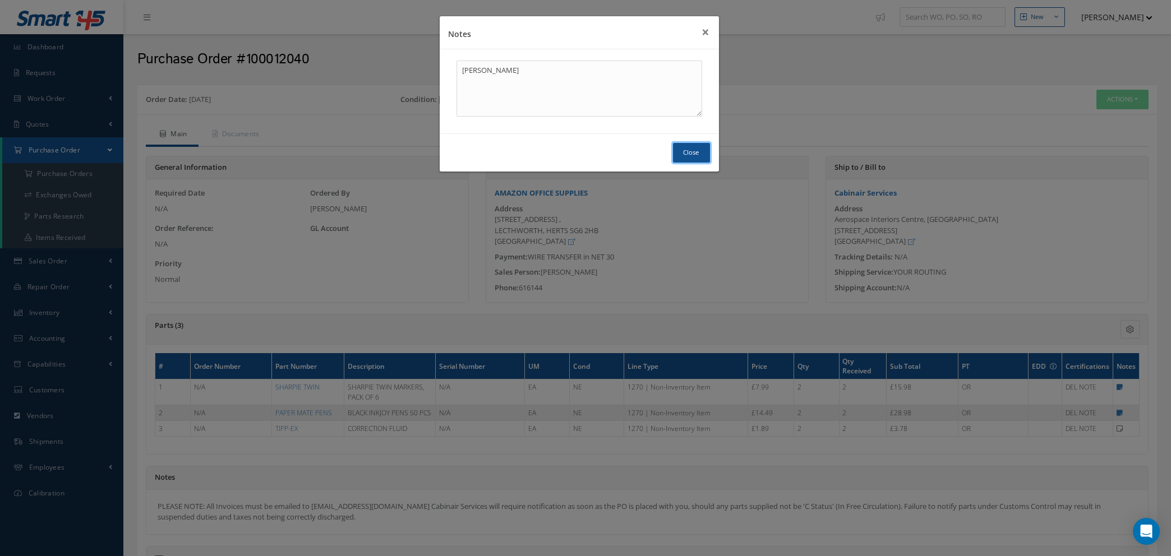
click at [696, 149] on button "Close" at bounding box center [691, 153] width 37 height 20
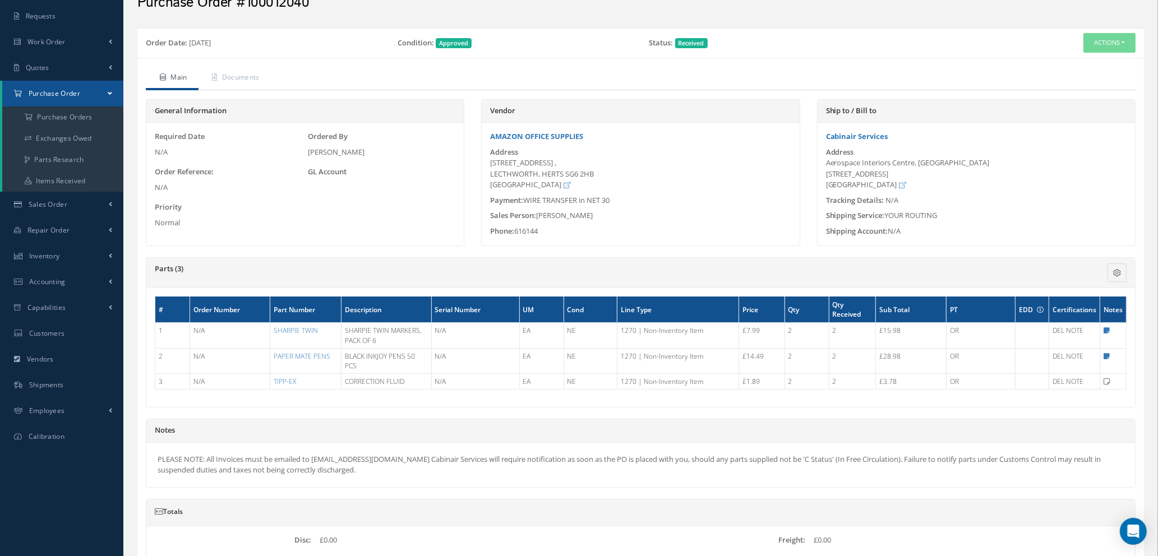
scroll to position [84, 0]
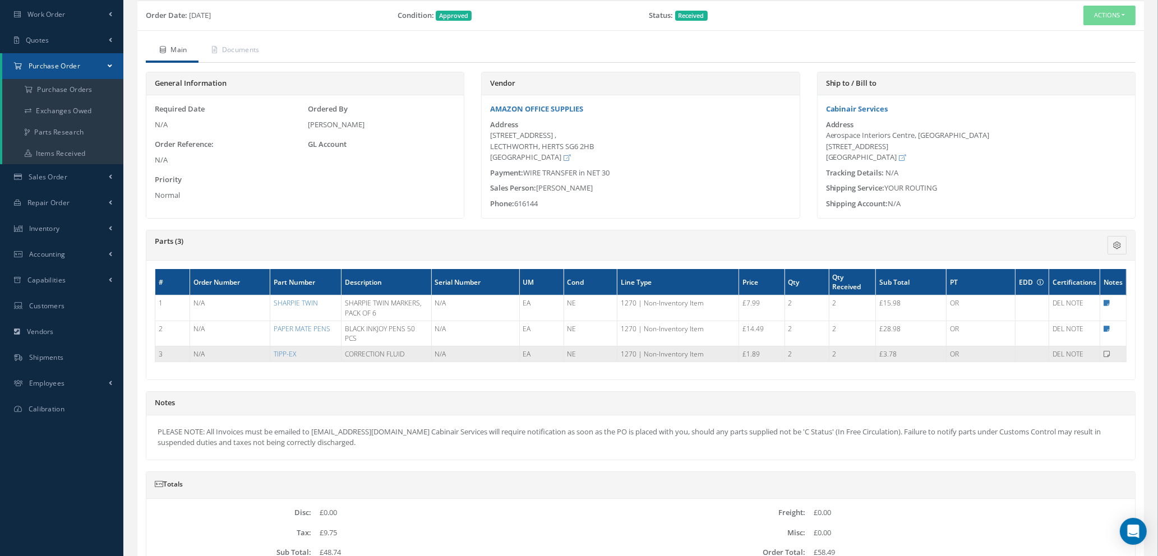
click at [1105, 354] on icon at bounding box center [1107, 354] width 6 height 7
click at [1107, 353] on icon at bounding box center [1107, 354] width 6 height 7
click at [1107, 354] on icon at bounding box center [1107, 354] width 6 height 7
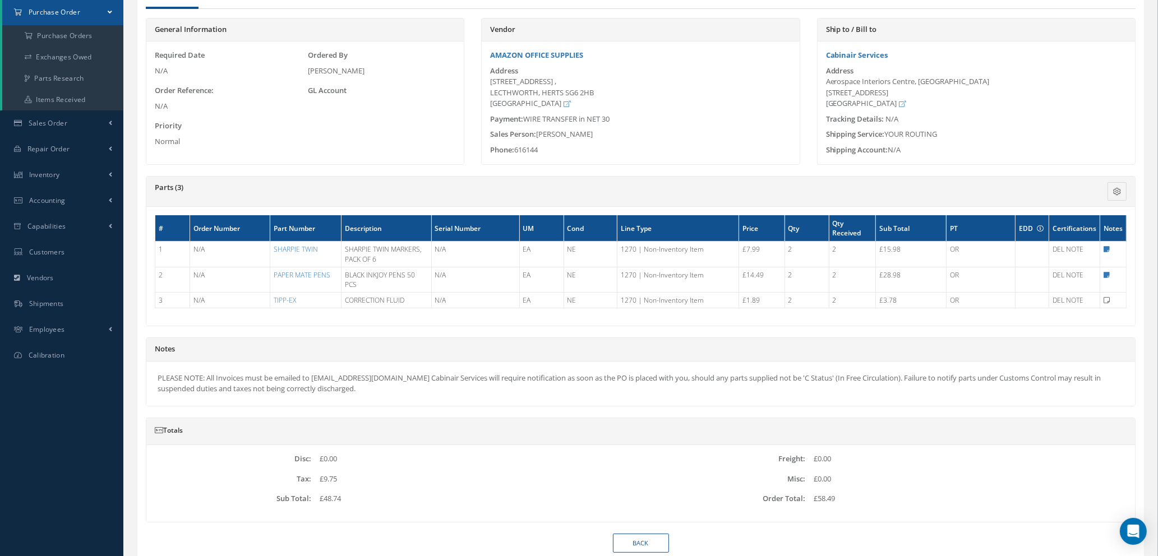
scroll to position [188, 0]
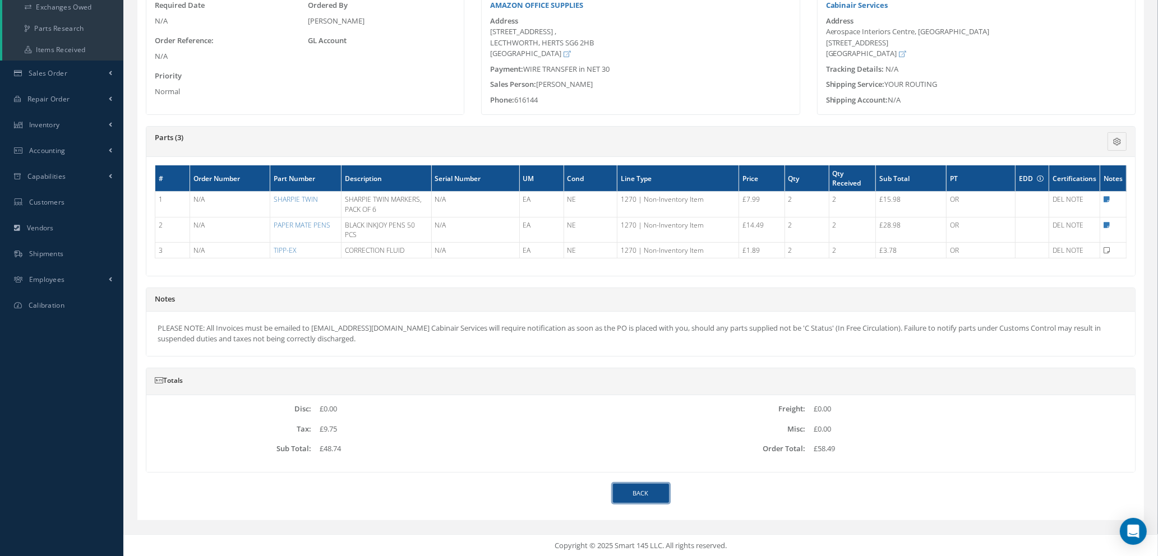
click at [647, 494] on link "Back" at bounding box center [641, 494] width 56 height 20
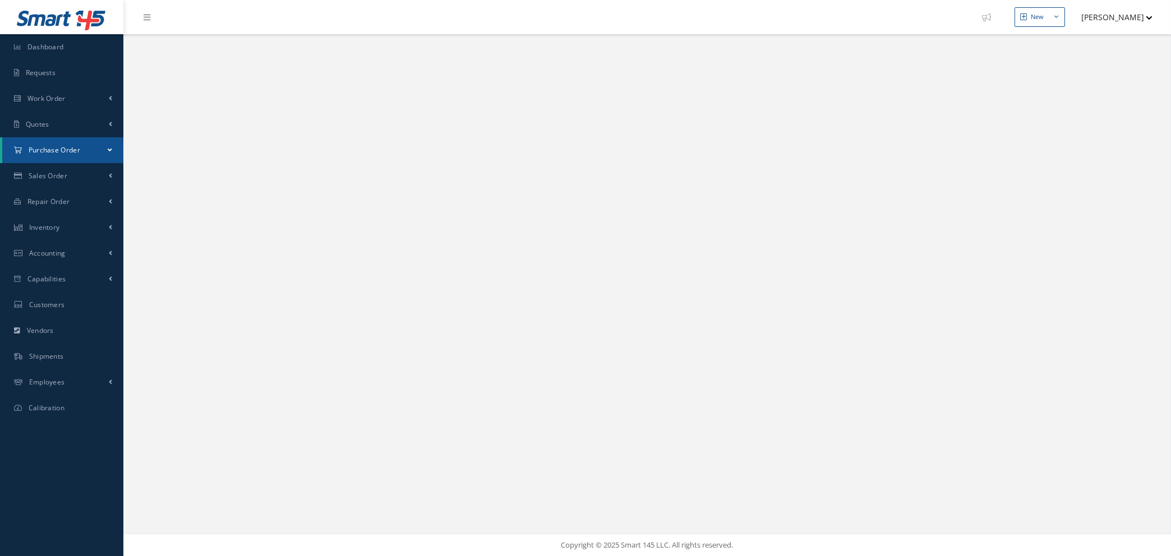
select select "25"
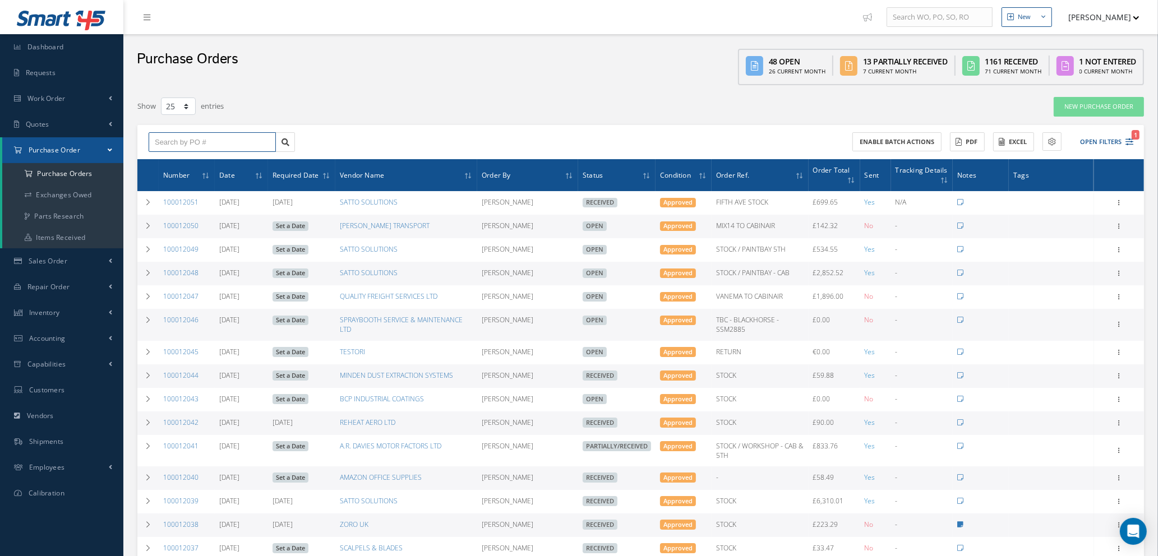
click at [191, 137] on input "text" at bounding box center [212, 142] width 127 height 20
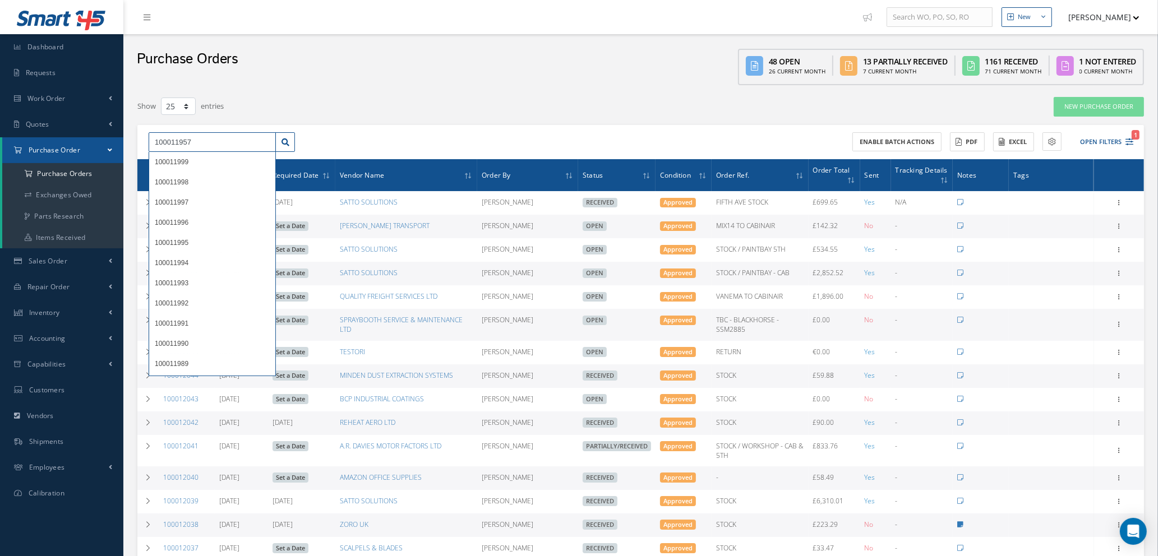
type input "100011957"
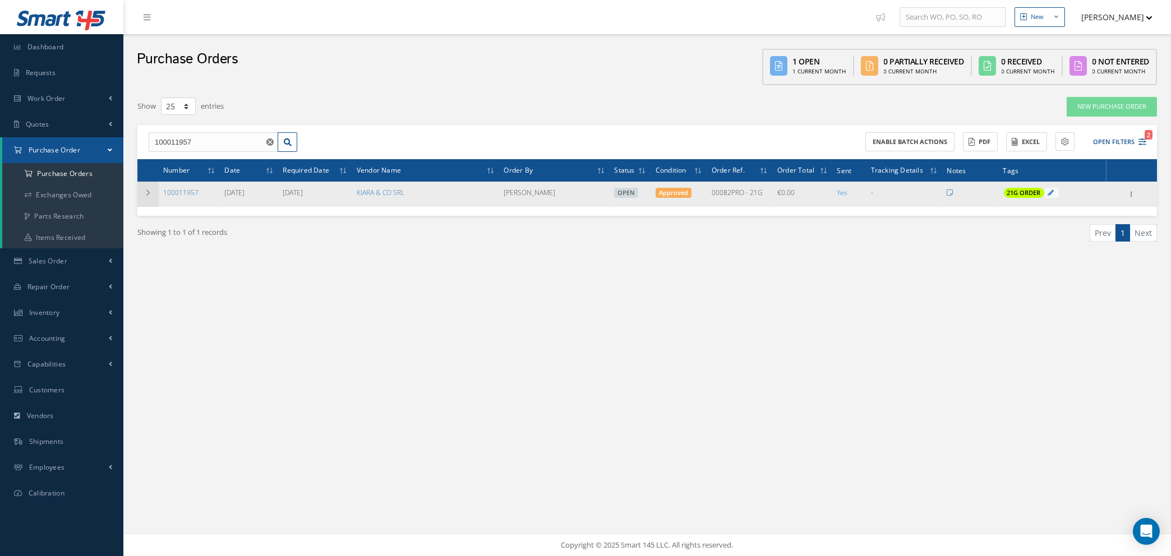
click at [144, 196] on td at bounding box center [147, 194] width 21 height 25
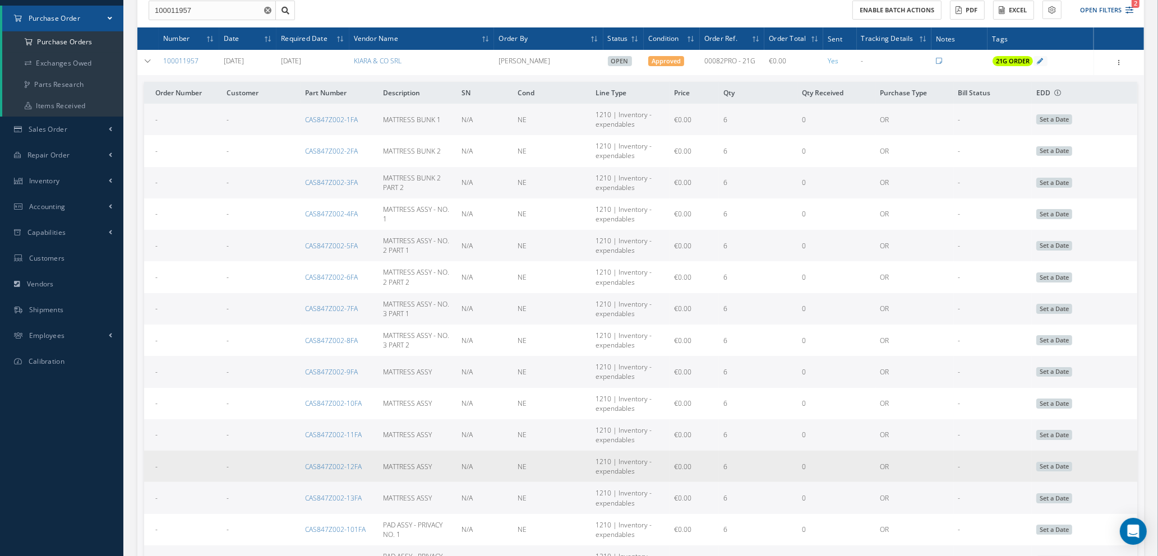
scroll to position [159, 0]
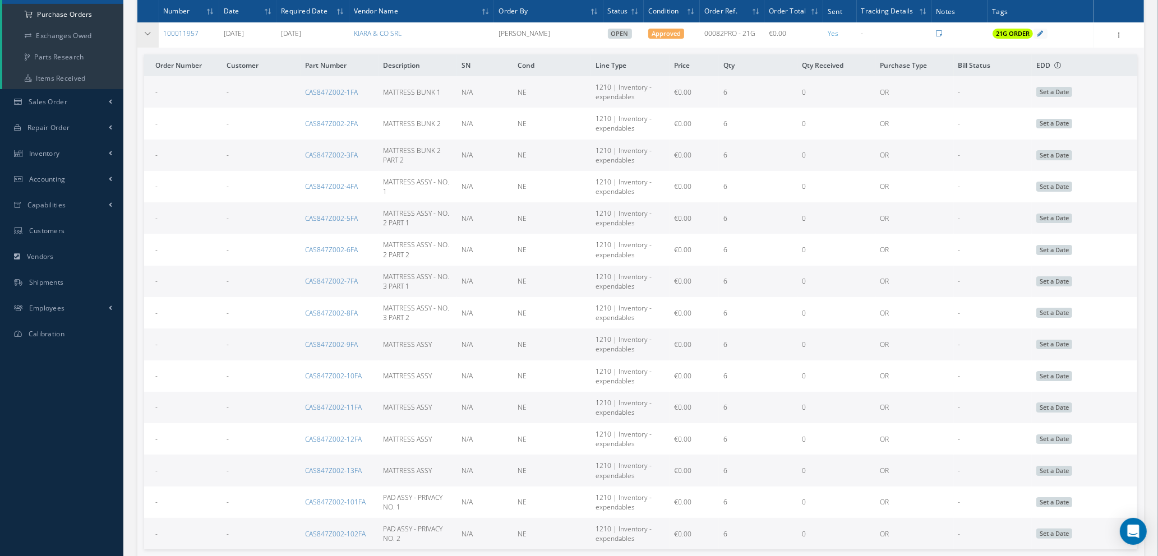
click at [146, 27] on td at bounding box center [147, 34] width 21 height 25
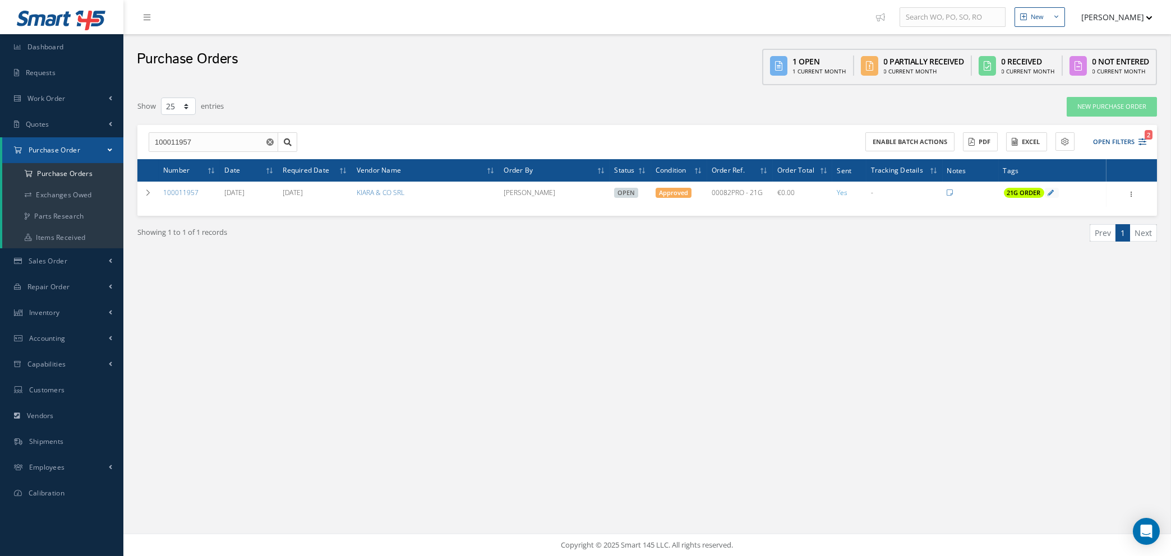
click at [271, 141] on use "Reset" at bounding box center [269, 142] width 7 height 7
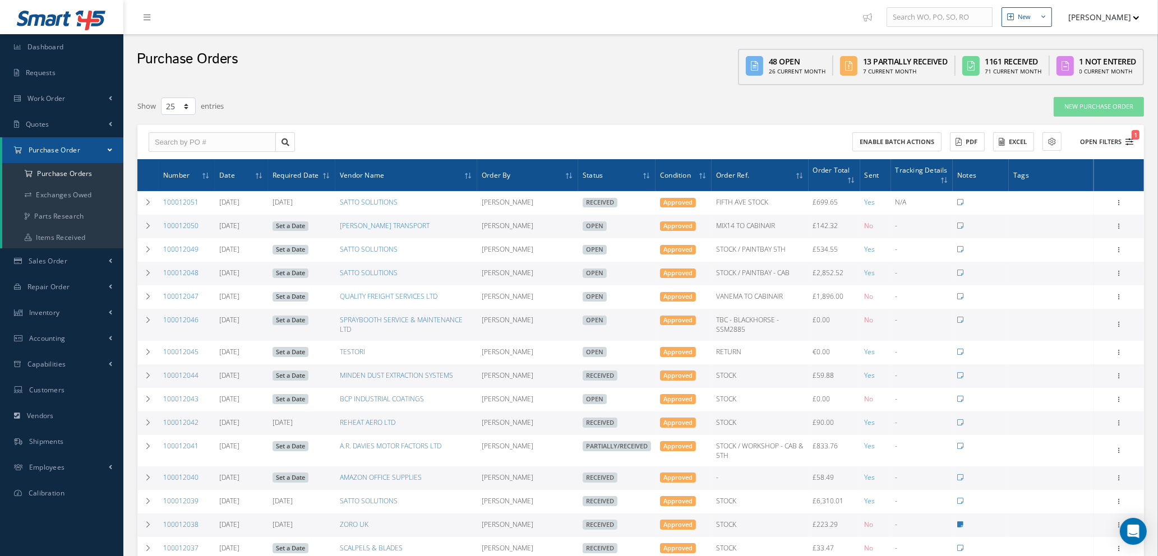
click at [1133, 138] on icon "1" at bounding box center [1130, 142] width 8 height 8
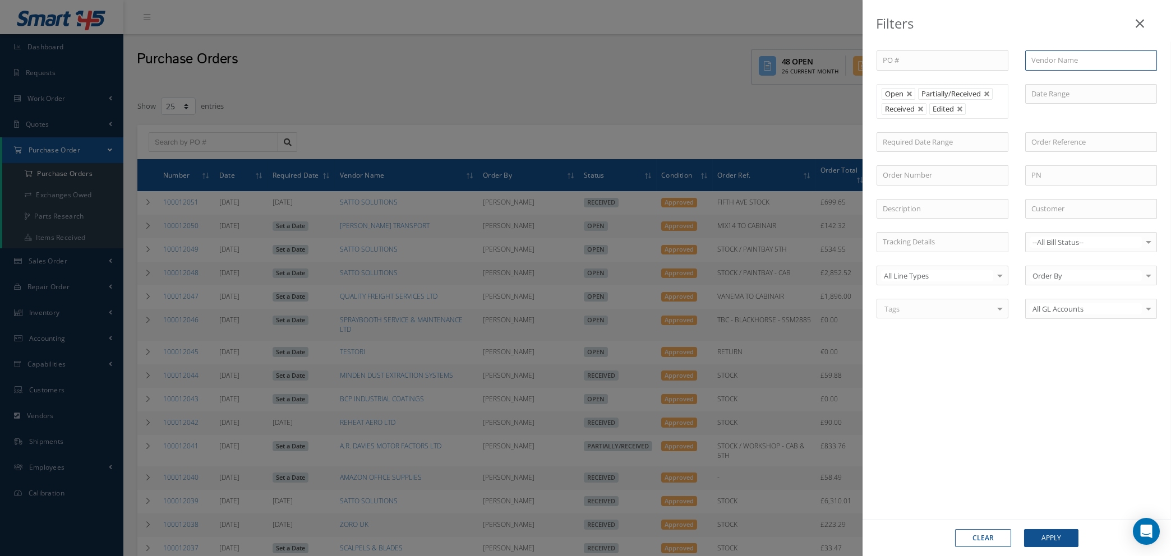
click at [1057, 63] on input "text" at bounding box center [1091, 60] width 132 height 20
click at [1060, 79] on span "KIARA & CO SRL" at bounding box center [1057, 80] width 53 height 10
type input "KIARA & CO SRL"
click at [1051, 536] on button "Apply" at bounding box center [1051, 538] width 54 height 18
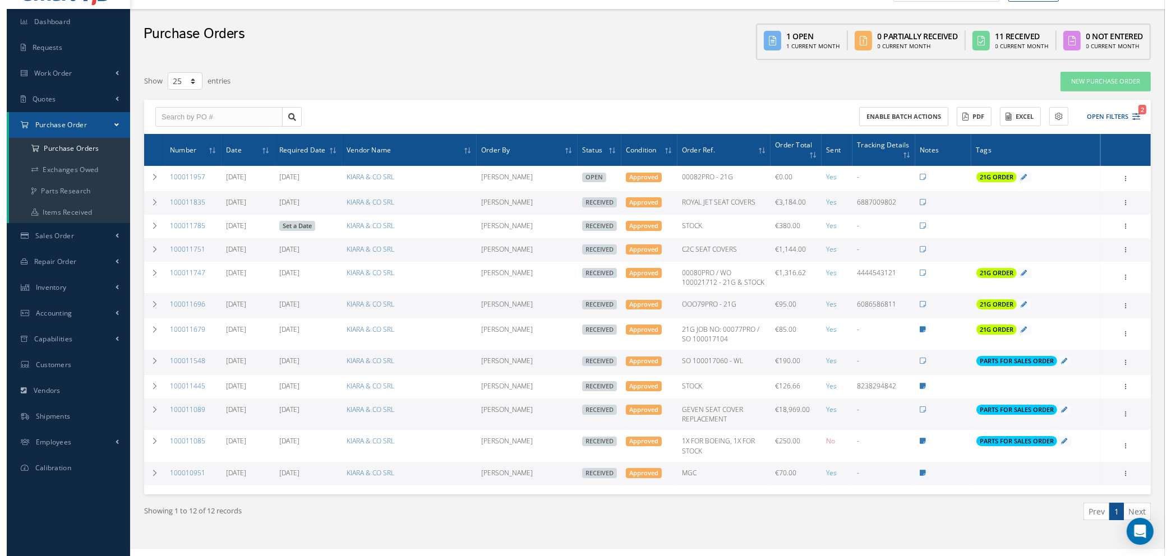
scroll to position [39, 0]
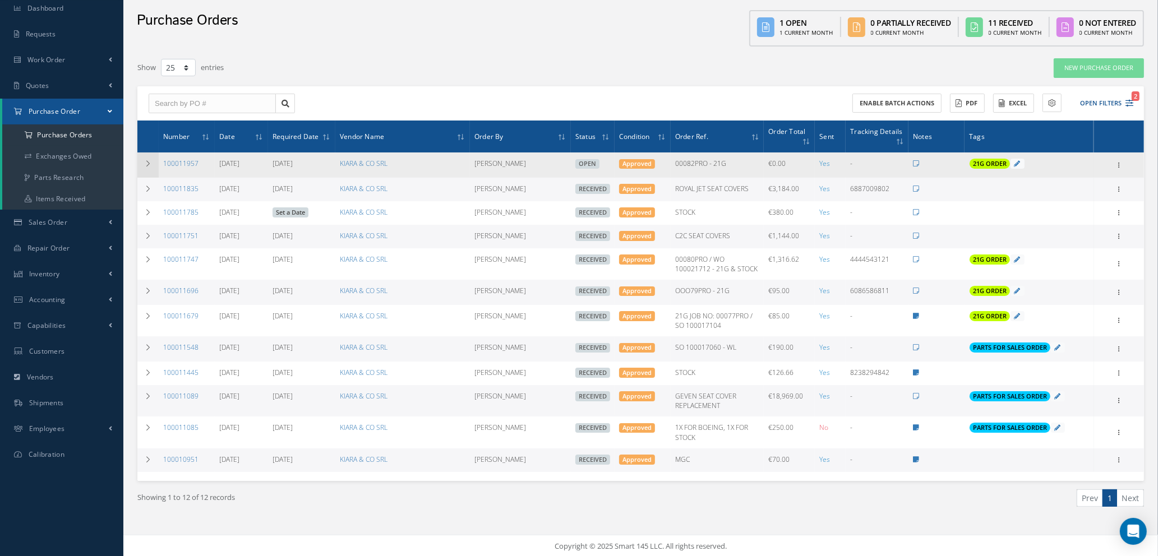
click at [146, 162] on icon at bounding box center [148, 163] width 8 height 7
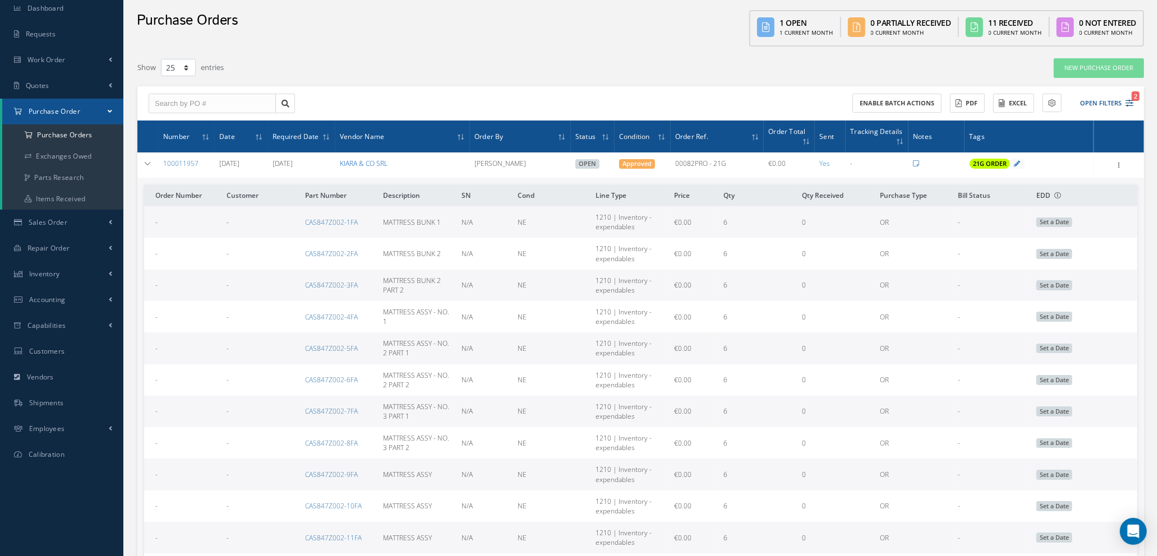
click at [347, 160] on link "KIARA & CO SRL" at bounding box center [364, 164] width 48 height 10
click at [1128, 102] on icon "2" at bounding box center [1130, 103] width 8 height 8
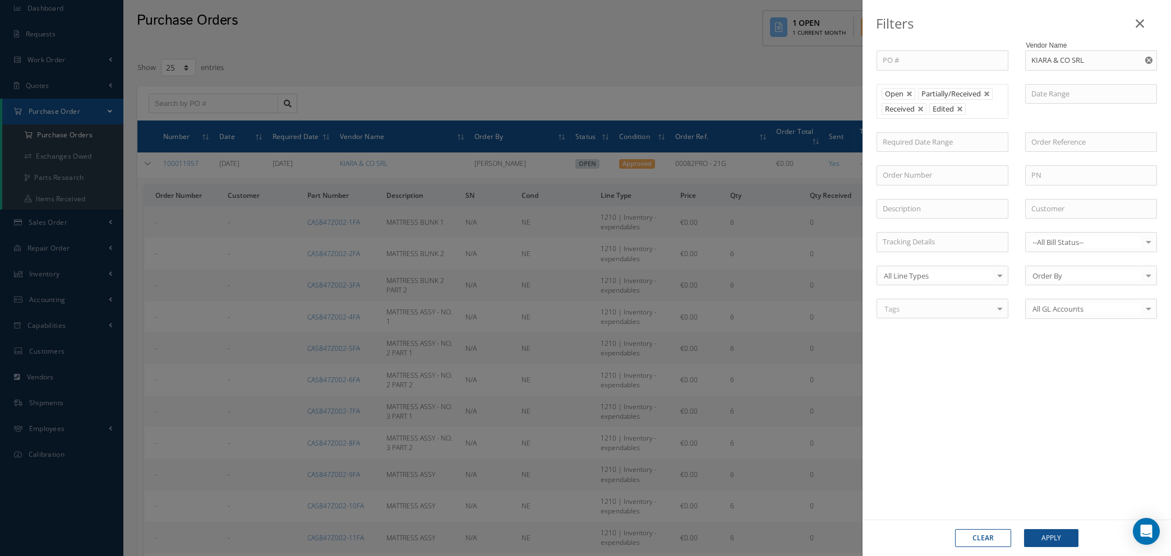
click at [1148, 61] on icon "Reset" at bounding box center [1148, 60] width 7 height 7
click at [1065, 65] on input "text" at bounding box center [1091, 60] width 132 height 20
type input "som"
click at [981, 538] on button "Clear" at bounding box center [983, 538] width 56 height 18
type input "All Status"
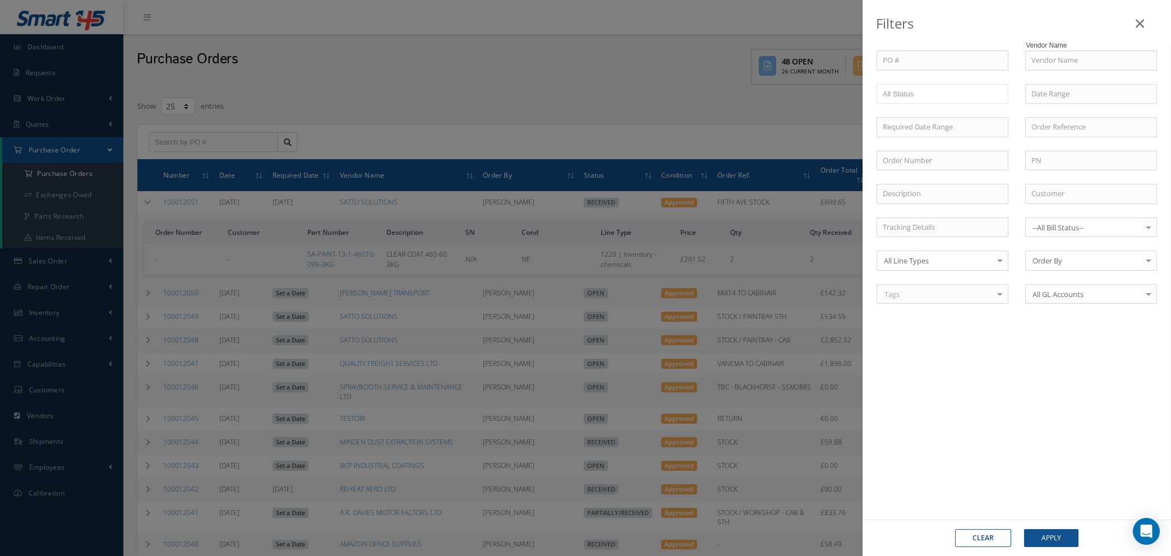
click at [993, 537] on button "Clear" at bounding box center [983, 538] width 56 height 18
click at [1140, 22] on icon at bounding box center [1140, 23] width 8 height 13
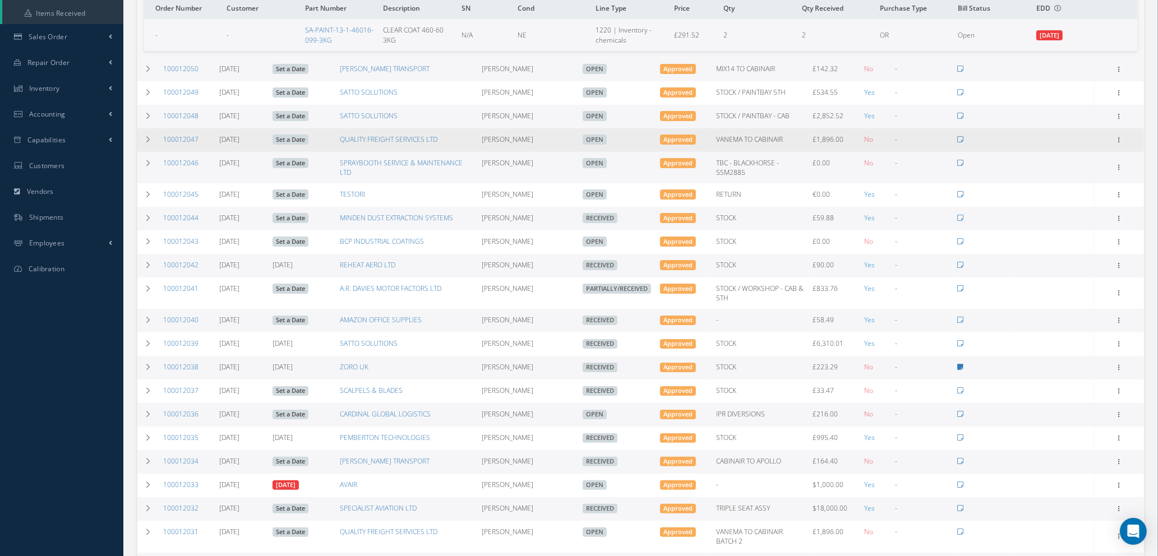
scroll to position [337, 0]
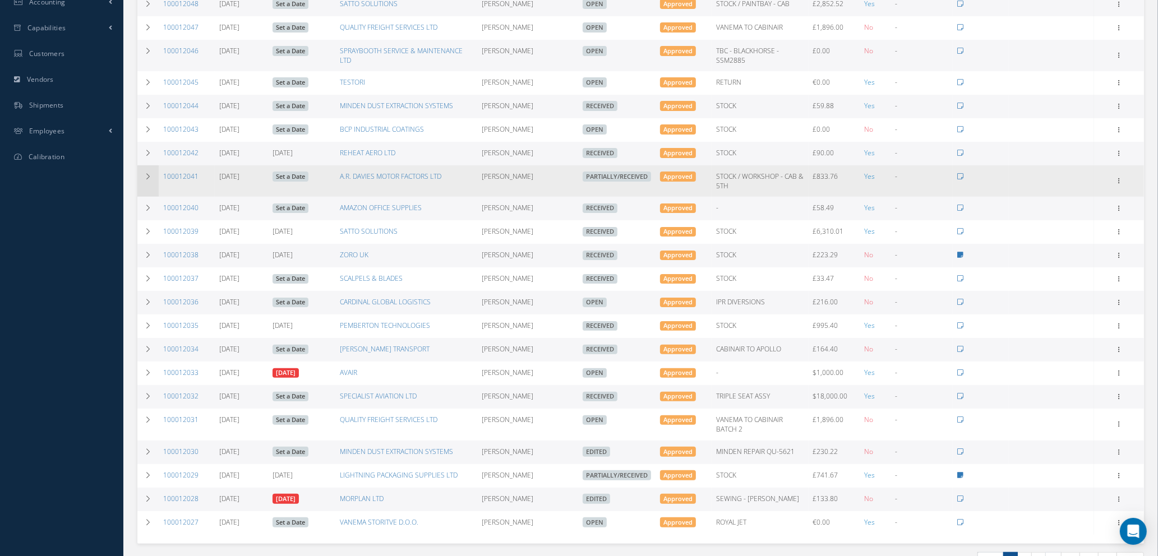
click at [146, 173] on icon at bounding box center [148, 176] width 8 height 7
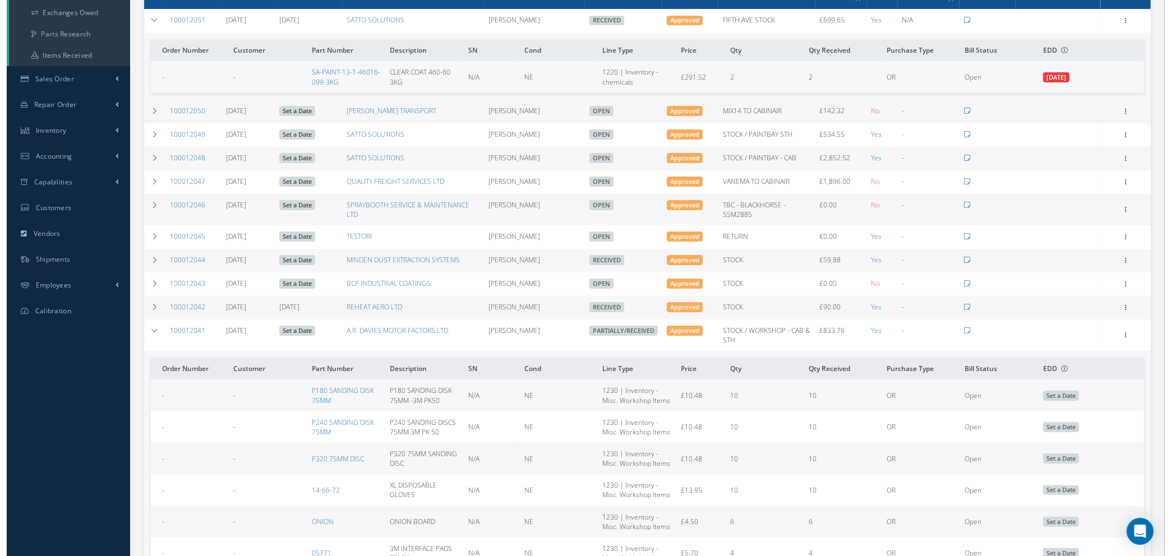
scroll to position [0, 0]
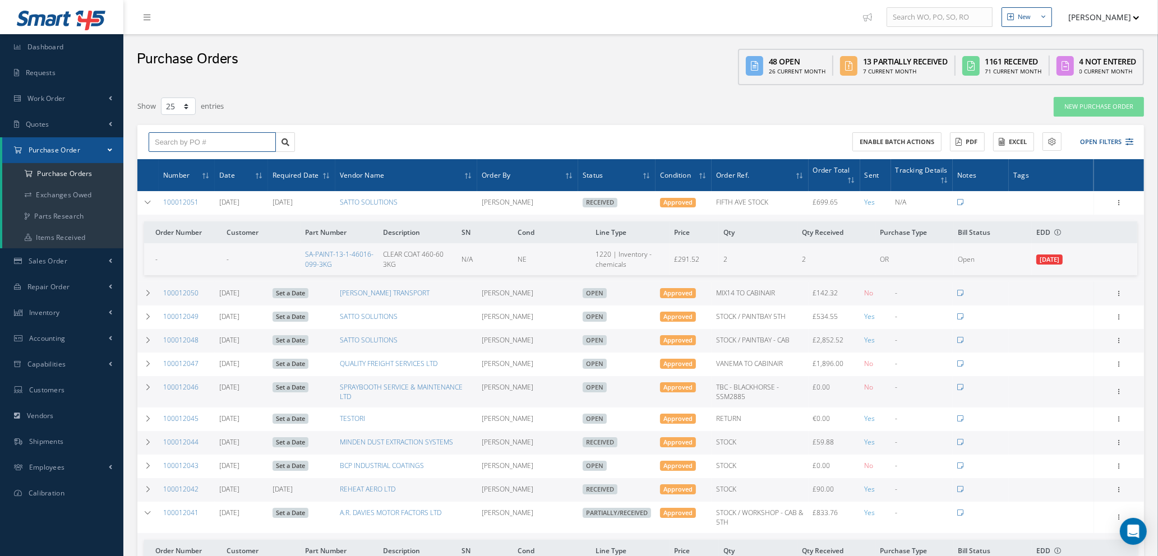
click at [166, 141] on input "text" at bounding box center [212, 142] width 127 height 20
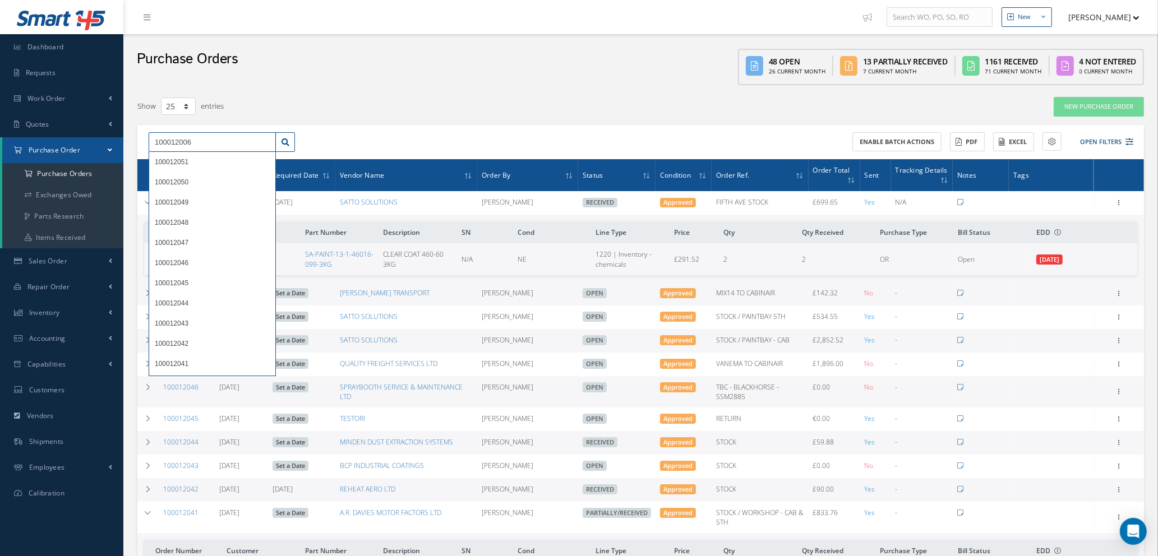
type input "100012006"
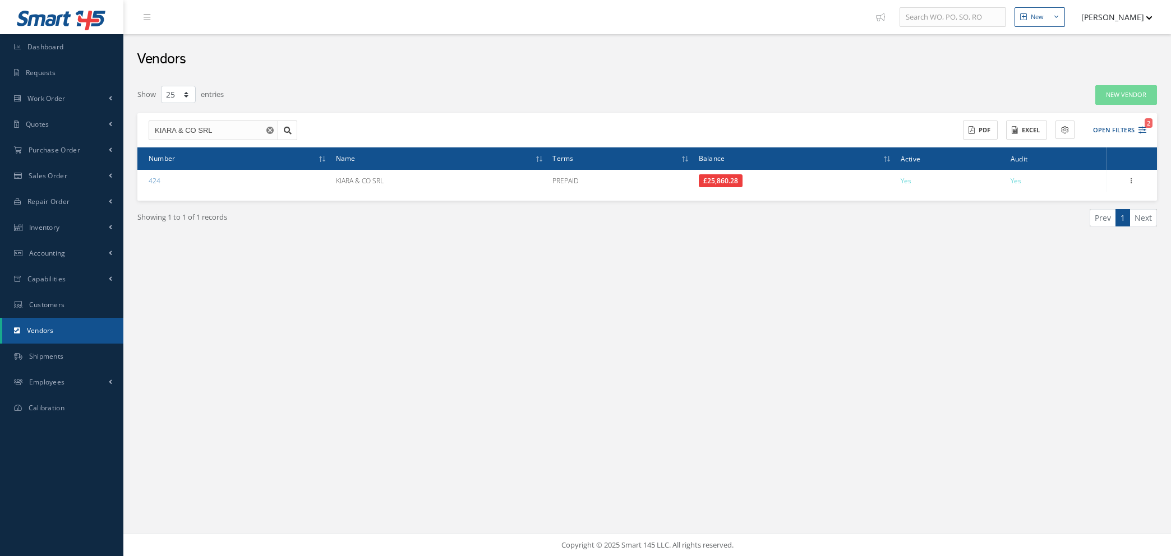
select select "25"
drag, startPoint x: 269, startPoint y: 130, endPoint x: 261, endPoint y: 128, distance: 8.5
click at [270, 130] on icon "Reset" at bounding box center [269, 130] width 7 height 7
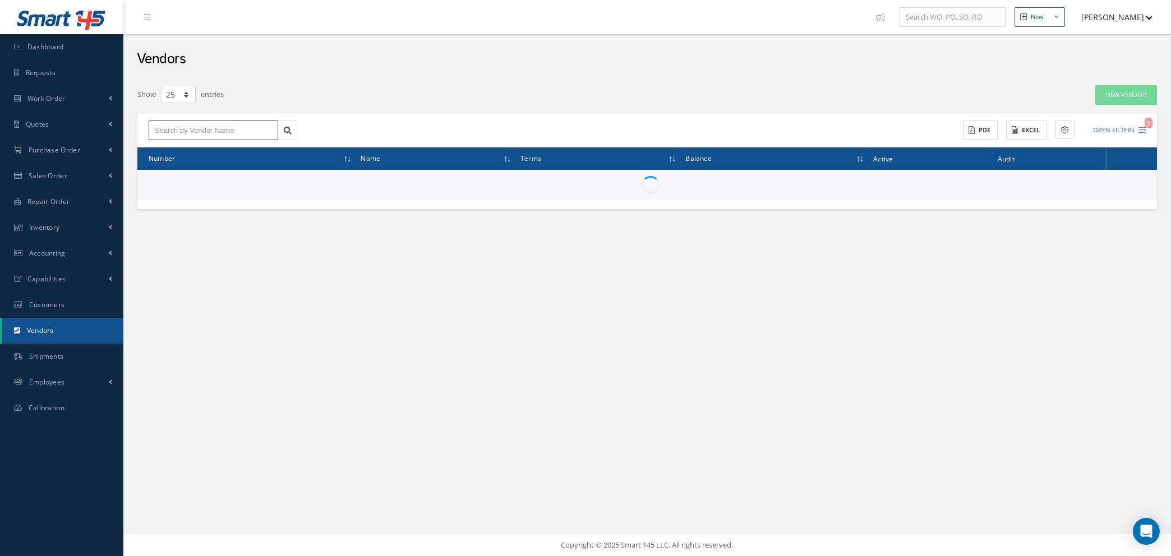
click at [246, 129] on input "text" at bounding box center [214, 131] width 130 height 20
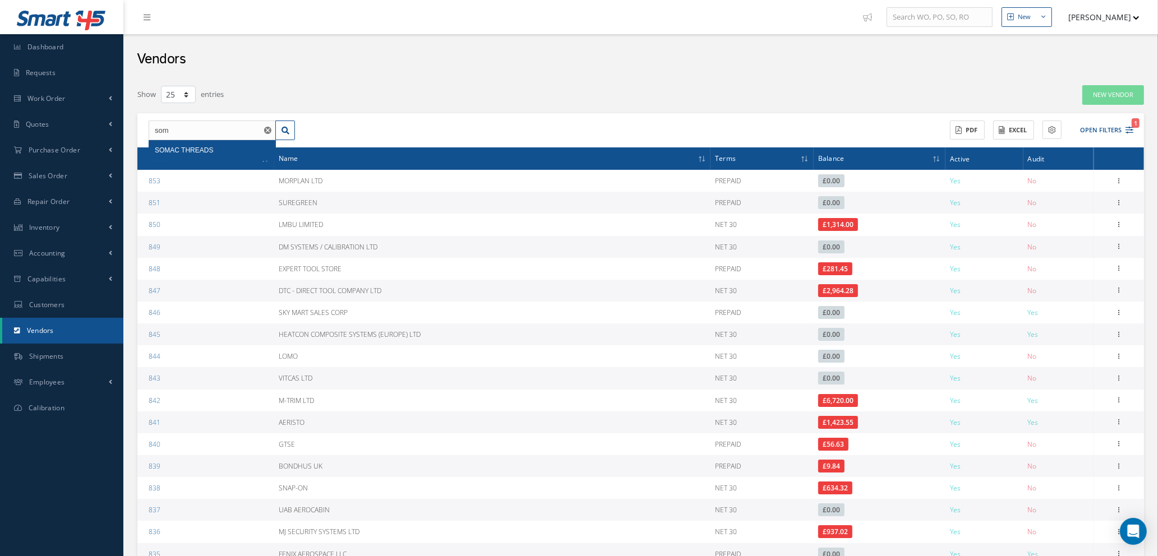
click at [209, 151] on span "SOMAC THREADS" at bounding box center [184, 150] width 58 height 8
type input "SOMAC THREADS"
